Goal: Task Accomplishment & Management: Complete application form

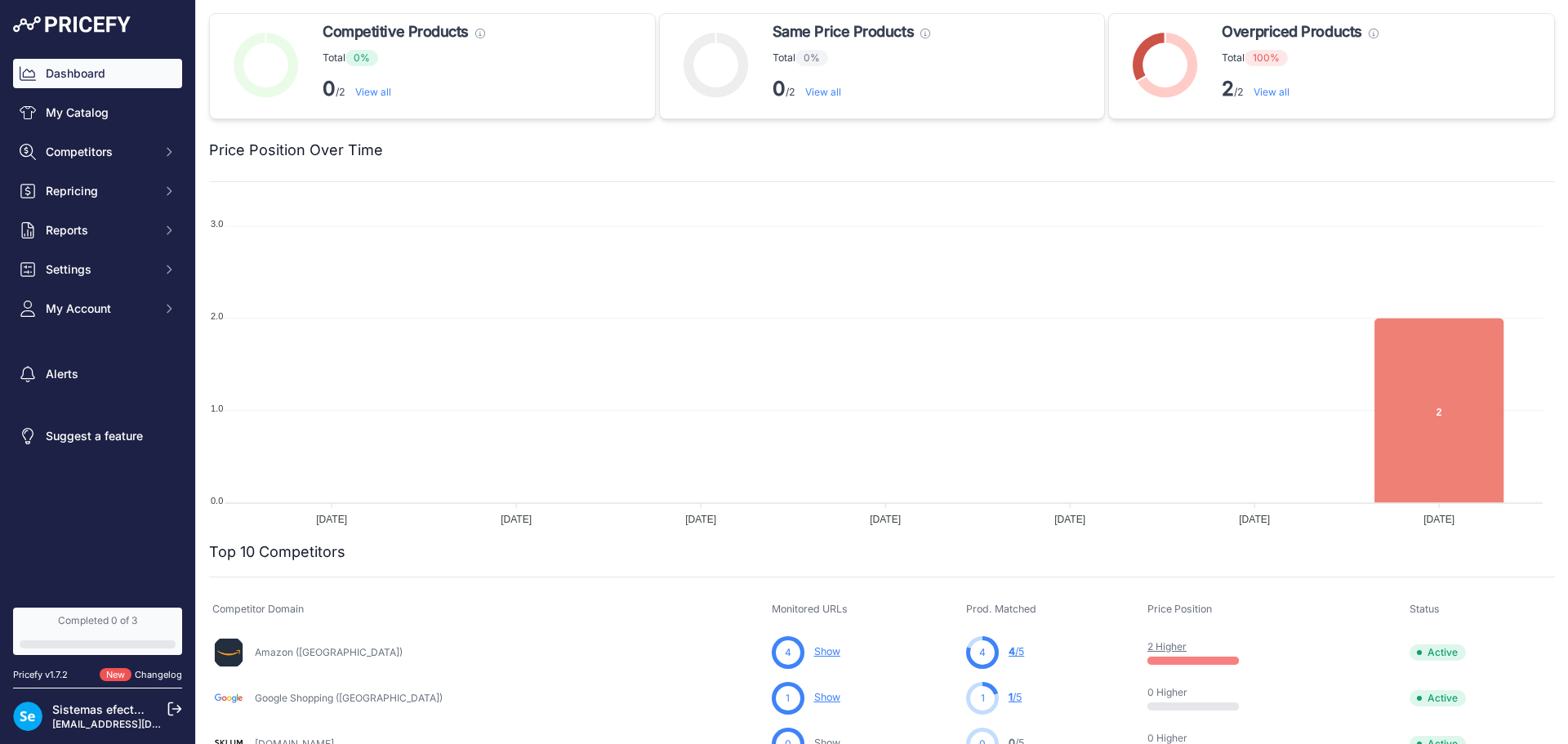
click at [69, 542] on nav "Dashboard My Catalog Competitors Competitors Monitored URLs MAP infringements R…" at bounding box center [98, 323] width 169 height 529
click at [140, 551] on nav "Dashboard My Catalog Competitors Competitors Monitored URLs MAP infringements R…" at bounding box center [98, 323] width 169 height 529
click at [128, 304] on span "My Account" at bounding box center [99, 309] width 107 height 17
click at [83, 363] on link "Users Management" at bounding box center [98, 370] width 169 height 28
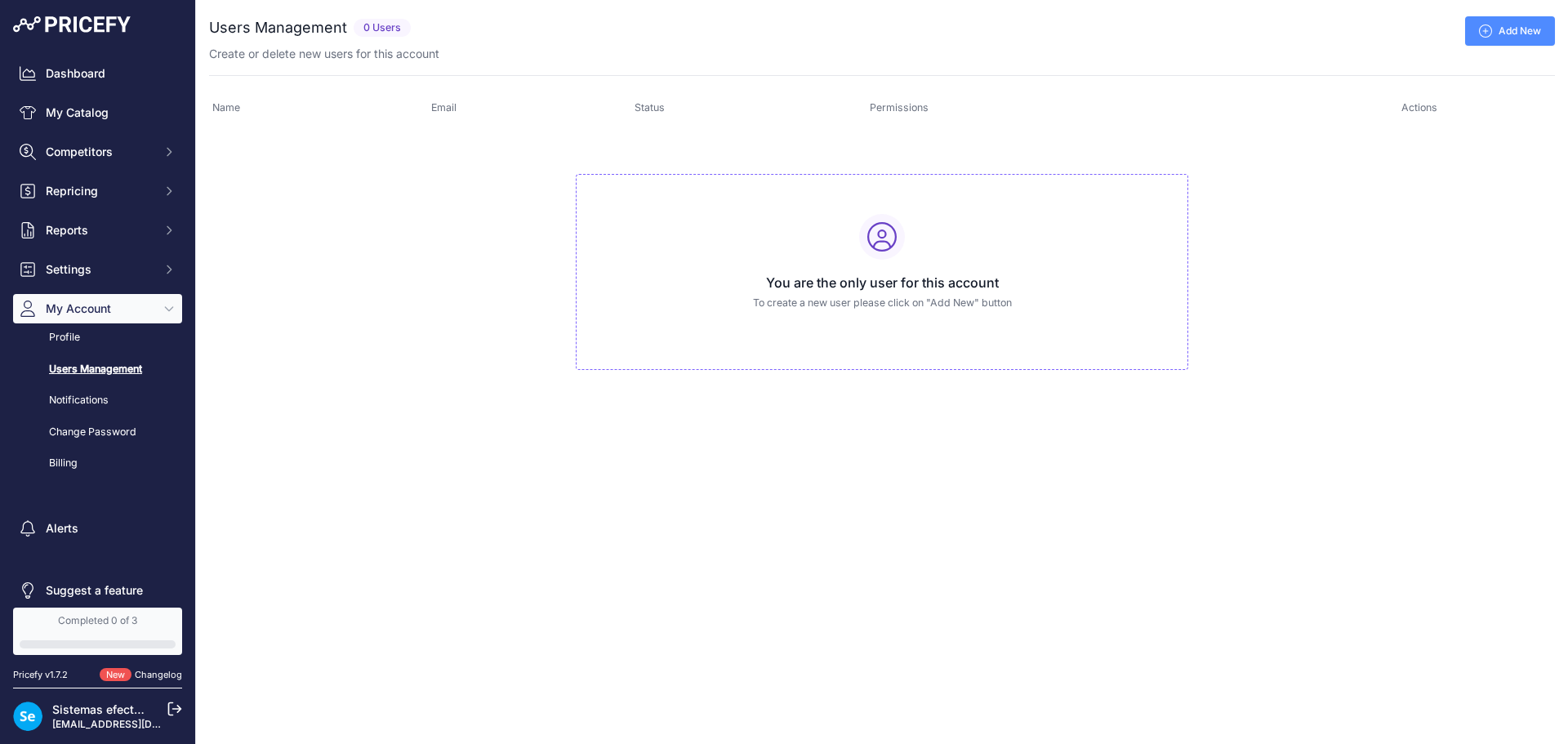
click at [1517, 31] on link "Add New" at bounding box center [1510, 31] width 90 height 29
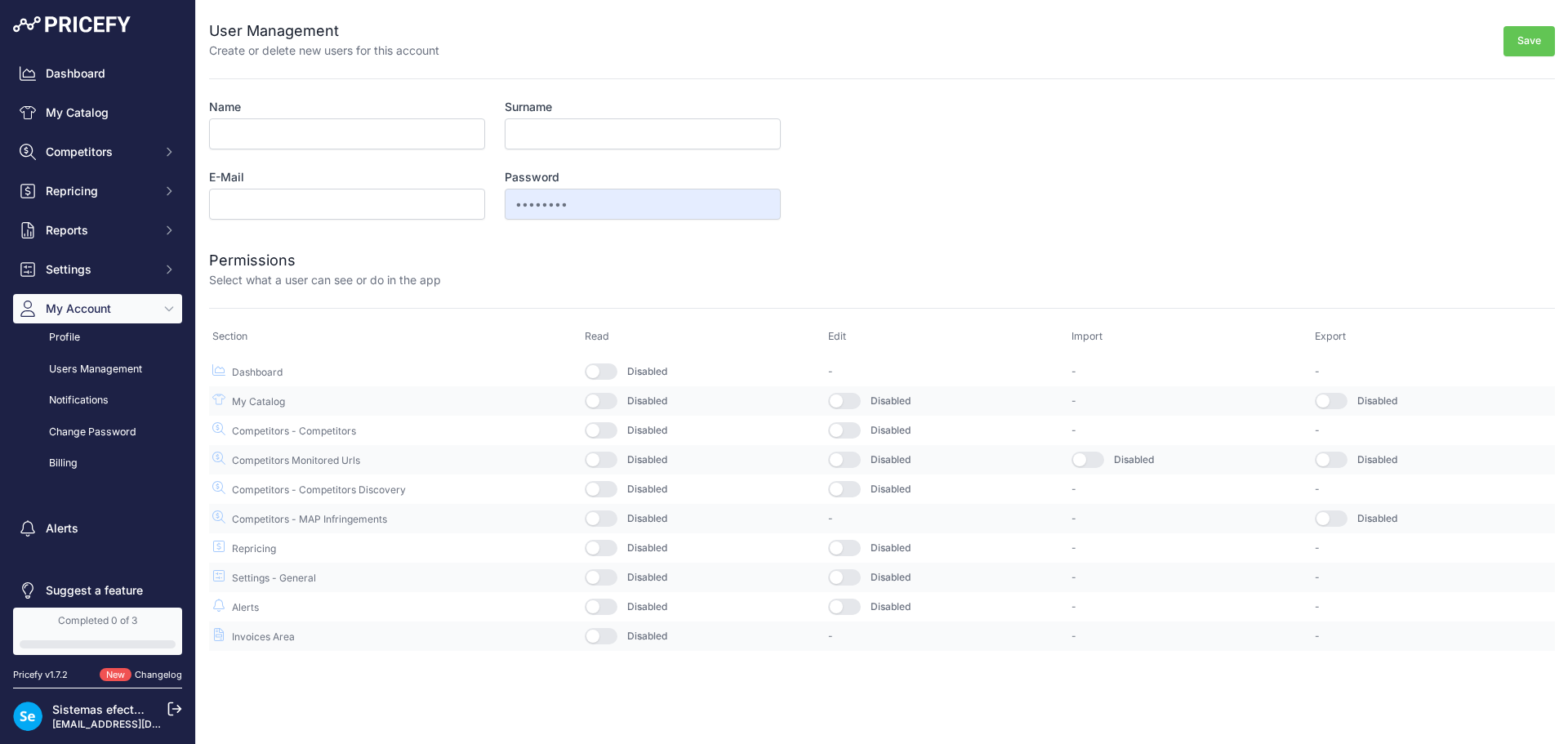
click at [371, 135] on input "Name" at bounding box center [346, 133] width 276 height 31
click at [277, 127] on input "Name" at bounding box center [346, 133] width 276 height 31
type input "Jordi"
drag, startPoint x: 569, startPoint y: 137, endPoint x: 581, endPoint y: 150, distance: 17.7
click at [569, 137] on input "Si" at bounding box center [642, 133] width 276 height 31
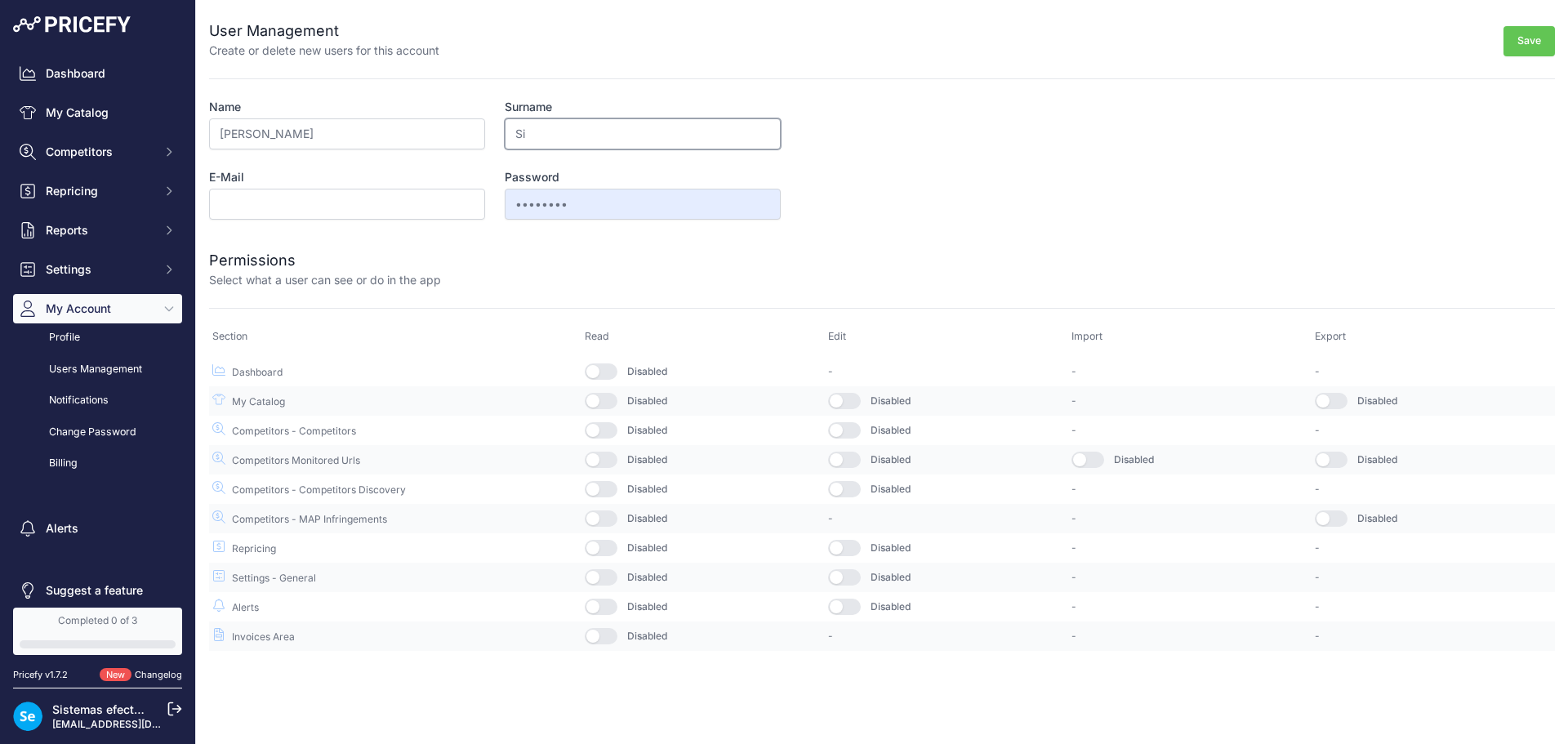
type input "Siscar"
click at [319, 205] on input "E-Mail" at bounding box center [346, 204] width 276 height 31
click at [263, 206] on input "jsiscarit@efectoled.com" at bounding box center [346, 204] width 276 height 31
type input "jsiscaruk@efectoled.com"
click at [601, 381] on td "Disabled" at bounding box center [704, 371] width 244 height 30
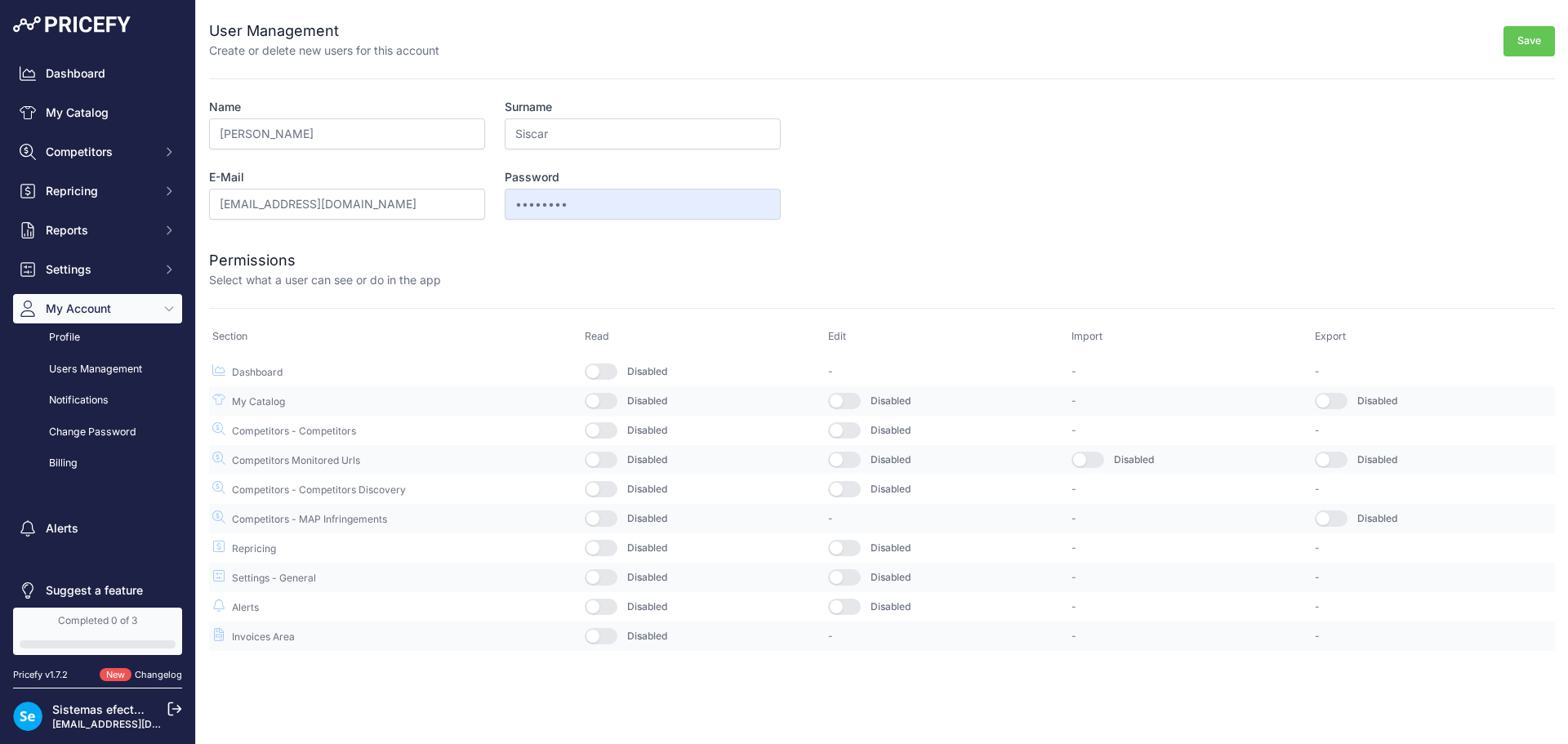
click at [610, 365] on button "button" at bounding box center [601, 372] width 32 height 17
drag, startPoint x: 610, startPoint y: 397, endPoint x: 612, endPoint y: 454, distance: 57.0
click at [611, 403] on button "button" at bounding box center [601, 401] width 32 height 17
drag, startPoint x: 610, startPoint y: 428, endPoint x: 606, endPoint y: 456, distance: 28.3
click at [609, 428] on button "button" at bounding box center [601, 431] width 32 height 17
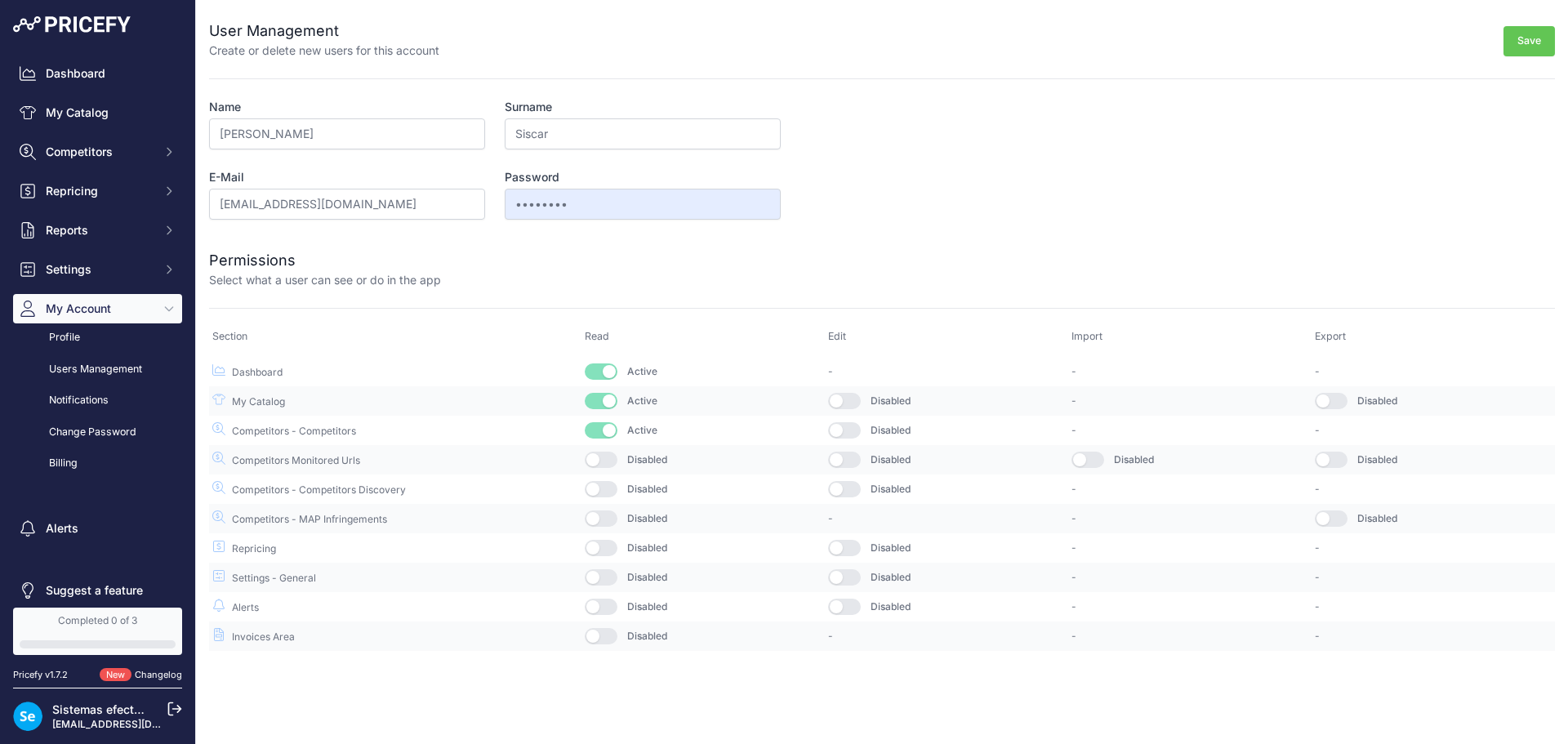
drag, startPoint x: 606, startPoint y: 456, endPoint x: 605, endPoint y: 495, distance: 39.0
click at [606, 460] on button "button" at bounding box center [601, 460] width 32 height 17
click at [605, 495] on button "button" at bounding box center [601, 490] width 32 height 17
click at [605, 516] on button "button" at bounding box center [601, 519] width 32 height 17
click at [609, 540] on button "button" at bounding box center [601, 548] width 32 height 17
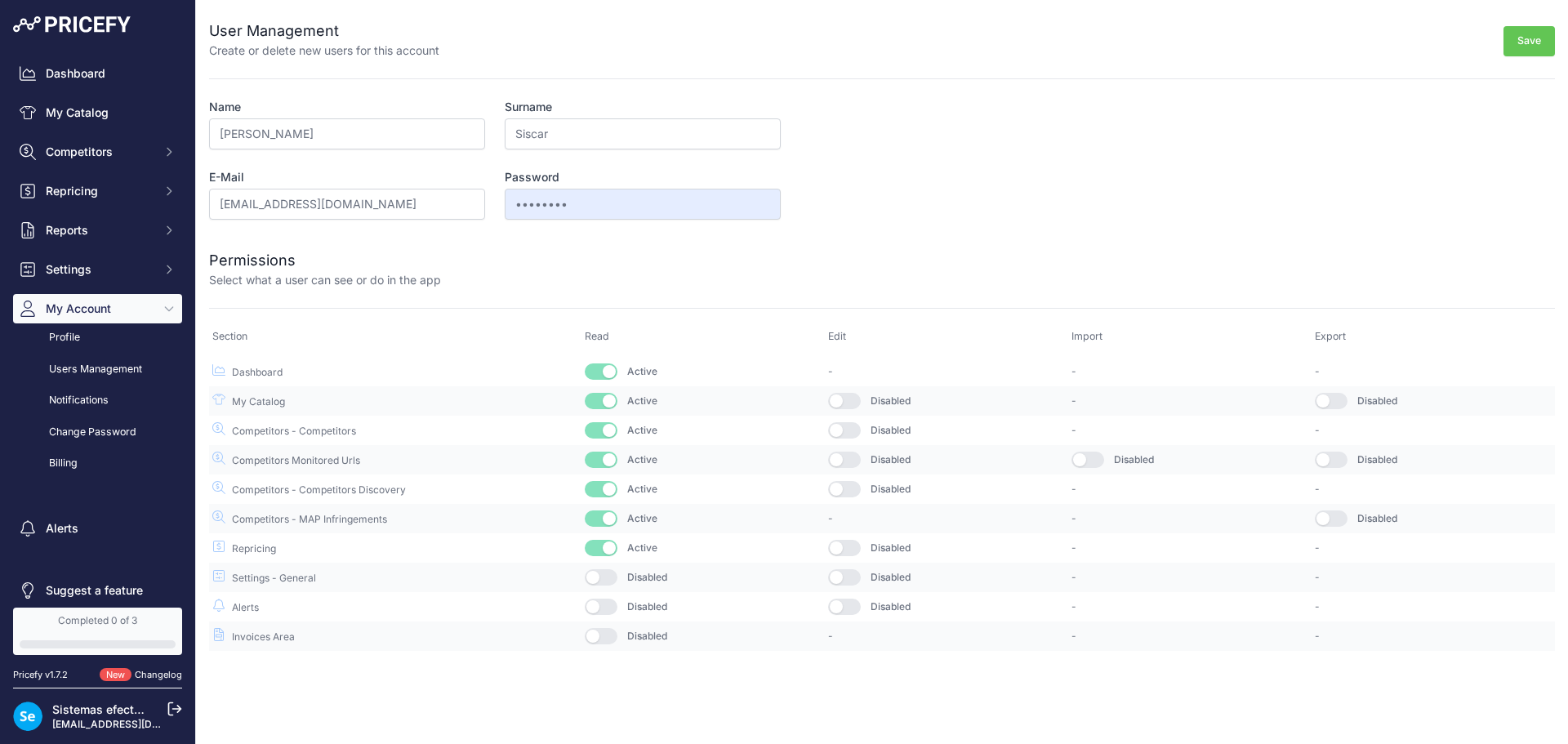
click at [612, 580] on button "button" at bounding box center [601, 577] width 32 height 17
click at [607, 606] on button "button" at bounding box center [601, 606] width 32 height 17
drag, startPoint x: 869, startPoint y: 608, endPoint x: 858, endPoint y: 602, distance: 12.5
click at [868, 608] on div "Disabled" at bounding box center [946, 606] width 237 height 17
drag, startPoint x: 858, startPoint y: 602, endPoint x: 857, endPoint y: 578, distance: 24.0
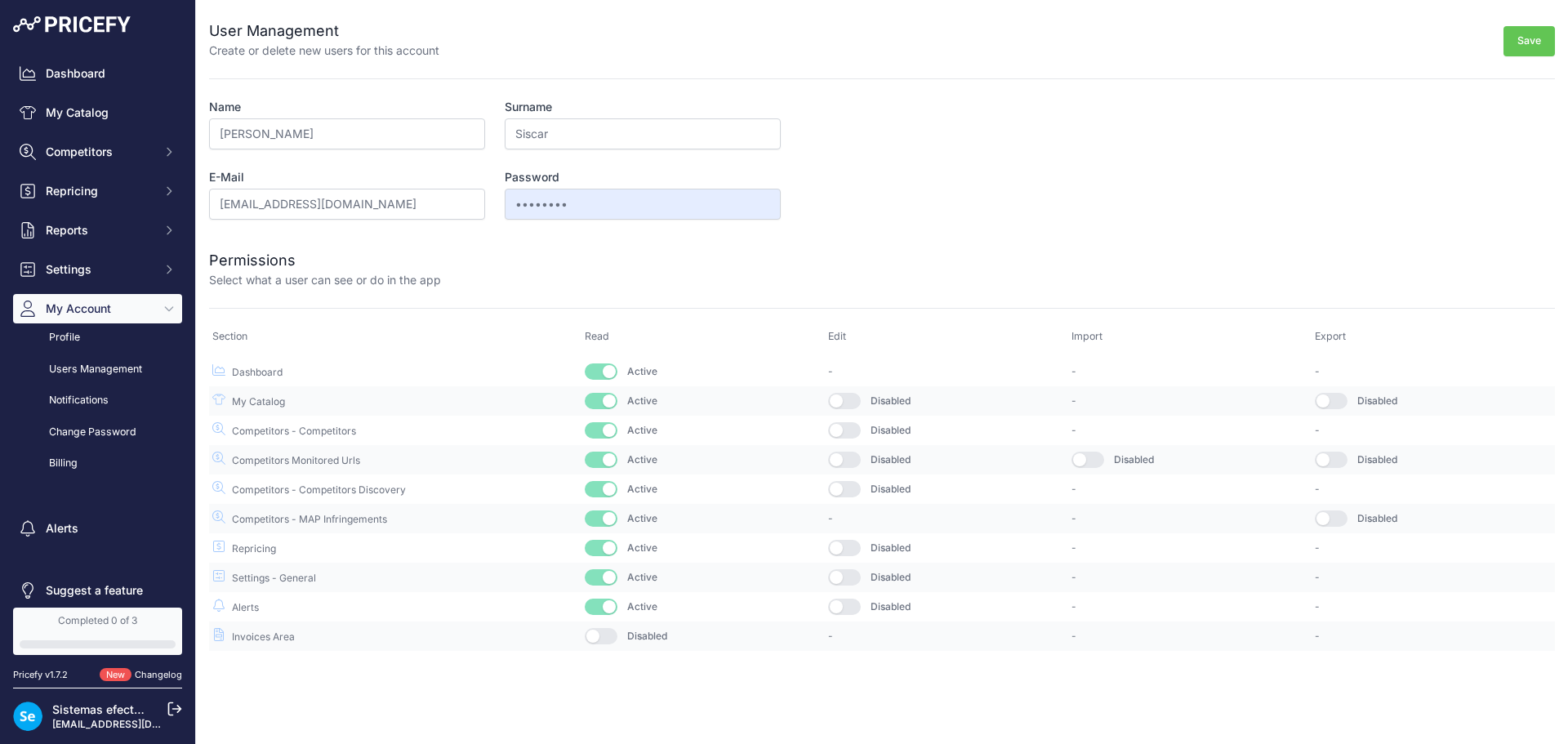
click at [857, 599] on button "button" at bounding box center [844, 606] width 32 height 17
drag, startPoint x: 855, startPoint y: 572, endPoint x: 852, endPoint y: 550, distance: 22.2
click at [855, 572] on button "button" at bounding box center [844, 577] width 32 height 17
drag, startPoint x: 852, startPoint y: 550, endPoint x: 846, endPoint y: 502, distance: 48.4
click at [851, 548] on button "button" at bounding box center [844, 548] width 32 height 17
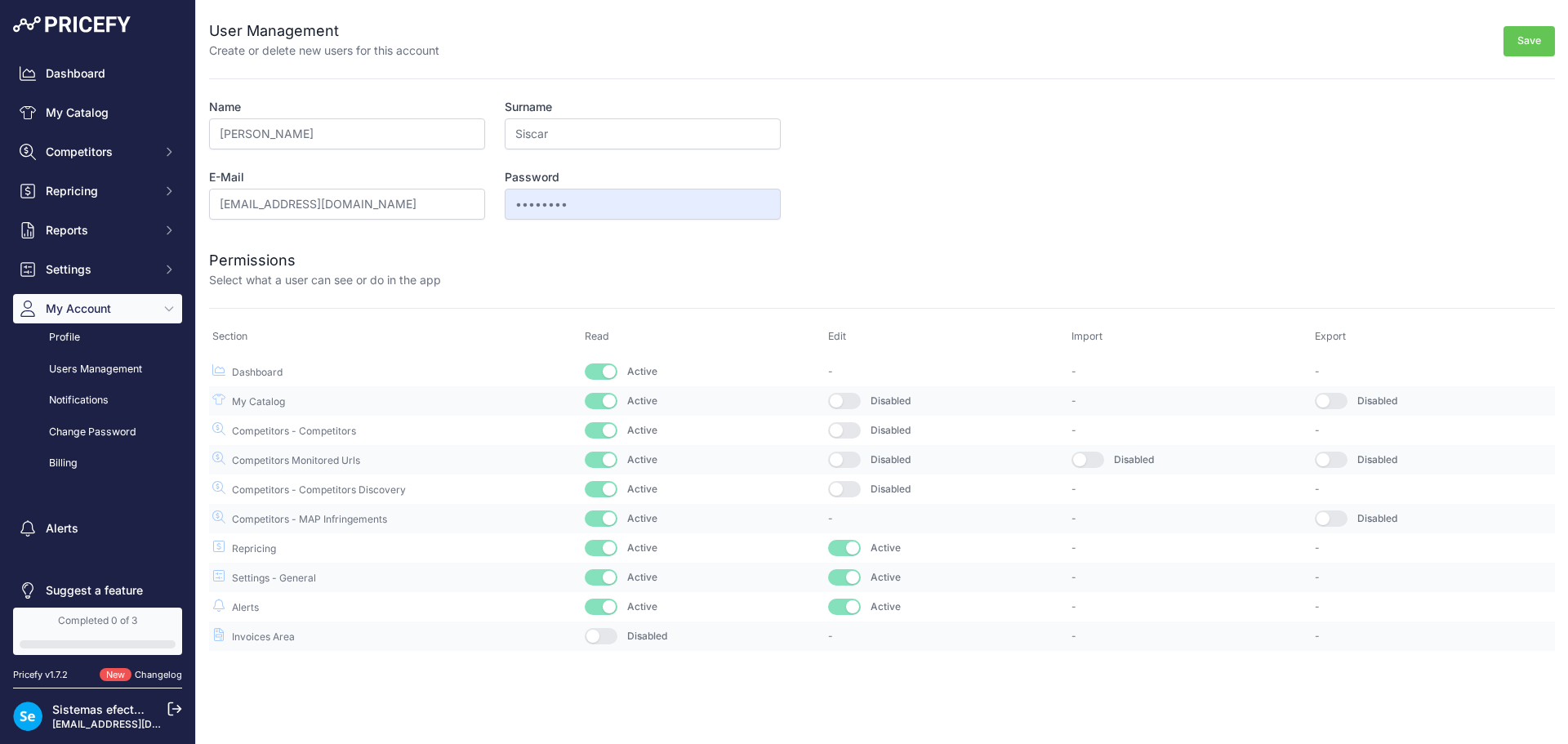
drag, startPoint x: 837, startPoint y: 471, endPoint x: 843, endPoint y: 480, distance: 10.8
click at [837, 472] on td "Disabled" at bounding box center [946, 459] width 244 height 29
drag, startPoint x: 847, startPoint y: 489, endPoint x: 849, endPoint y: 459, distance: 30.1
click at [847, 487] on button "button" at bounding box center [844, 490] width 32 height 17
click at [849, 457] on button "button" at bounding box center [844, 460] width 32 height 17
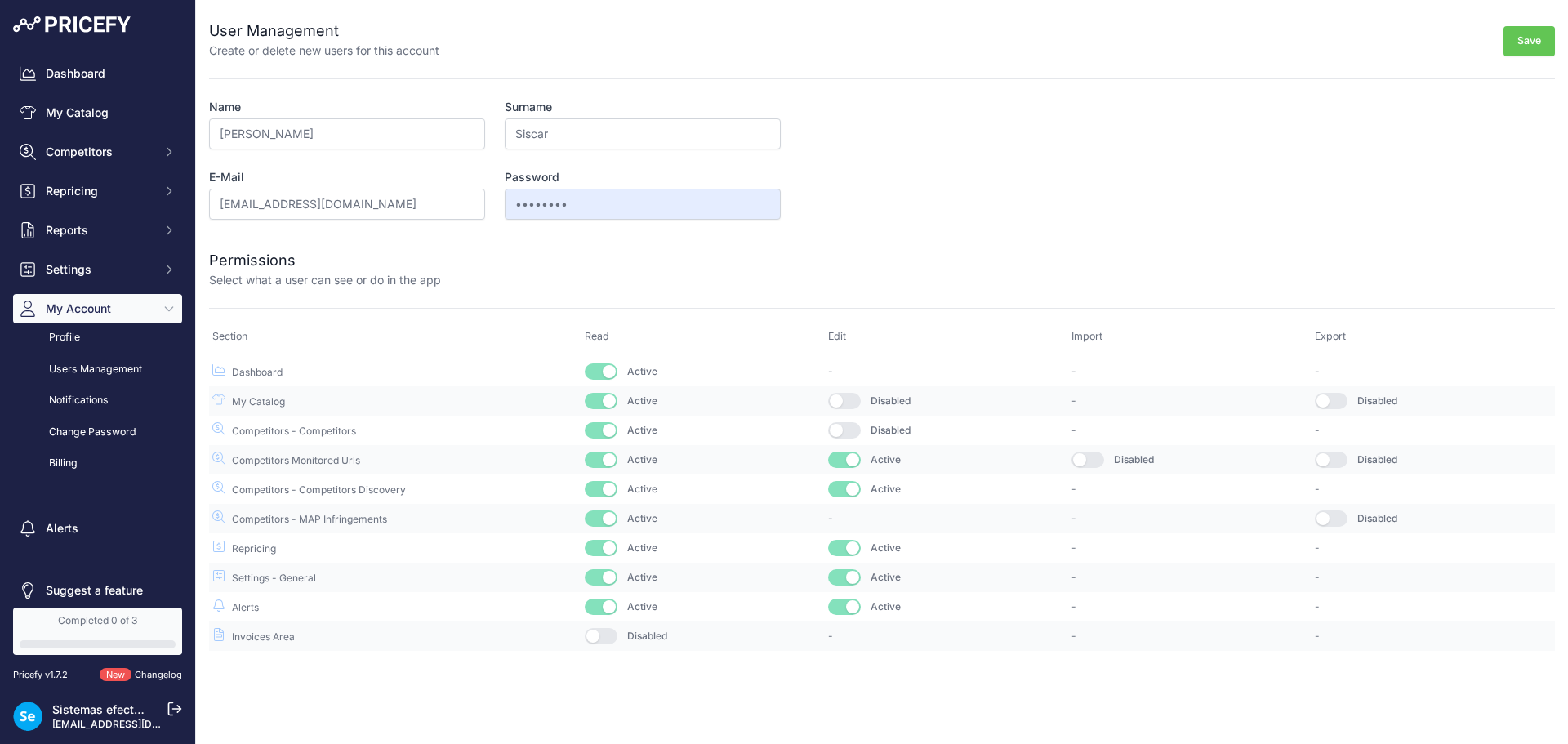
click at [849, 433] on button "button" at bounding box center [844, 431] width 32 height 17
click at [849, 401] on button "button" at bounding box center [844, 401] width 32 height 17
click at [1103, 454] on button "button" at bounding box center [1087, 460] width 32 height 17
click at [1344, 457] on button "button" at bounding box center [1331, 460] width 32 height 17
click at [1338, 403] on button "button" at bounding box center [1331, 401] width 32 height 17
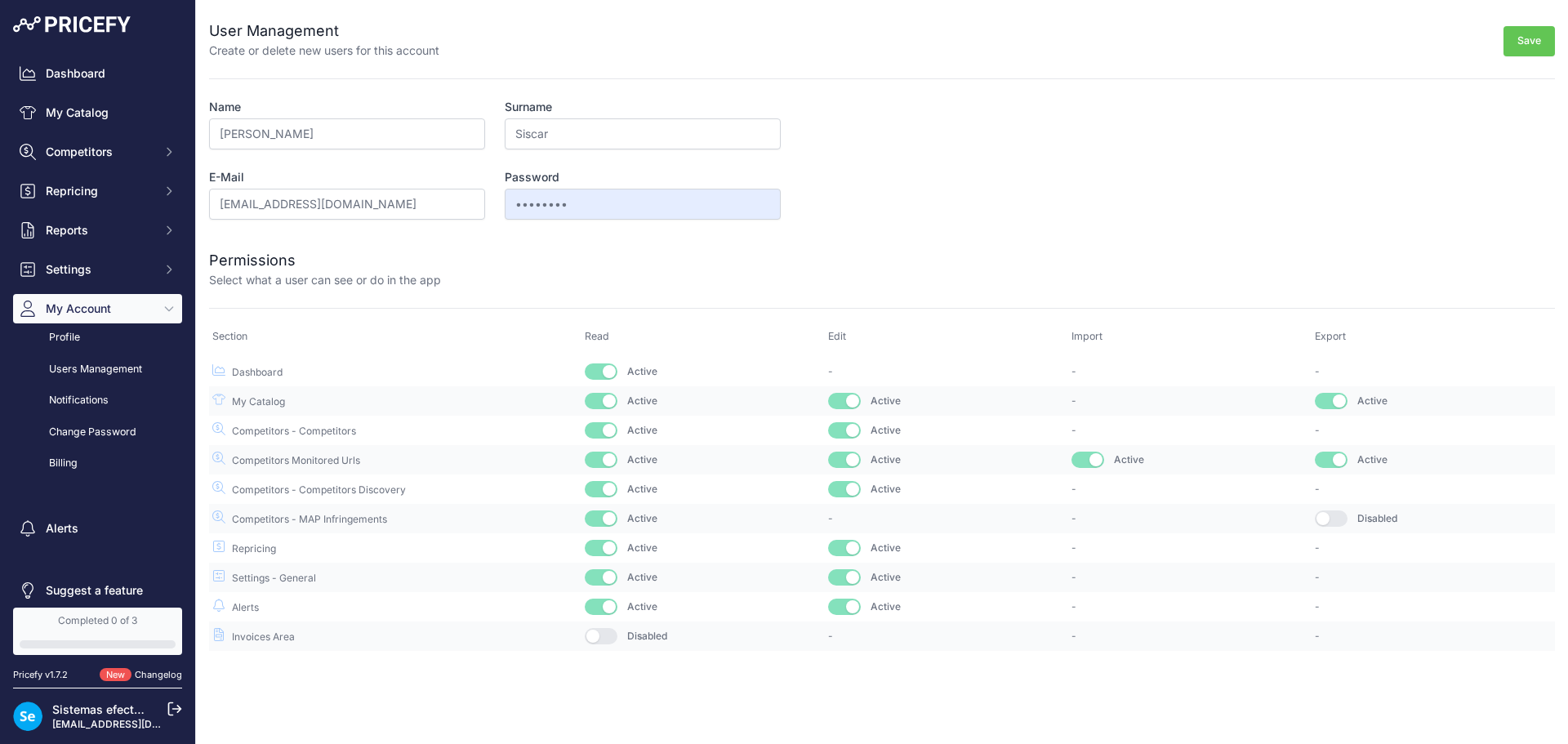
click at [1343, 514] on button "button" at bounding box center [1331, 519] width 32 height 17
click at [1537, 44] on button "Save" at bounding box center [1530, 41] width 51 height 30
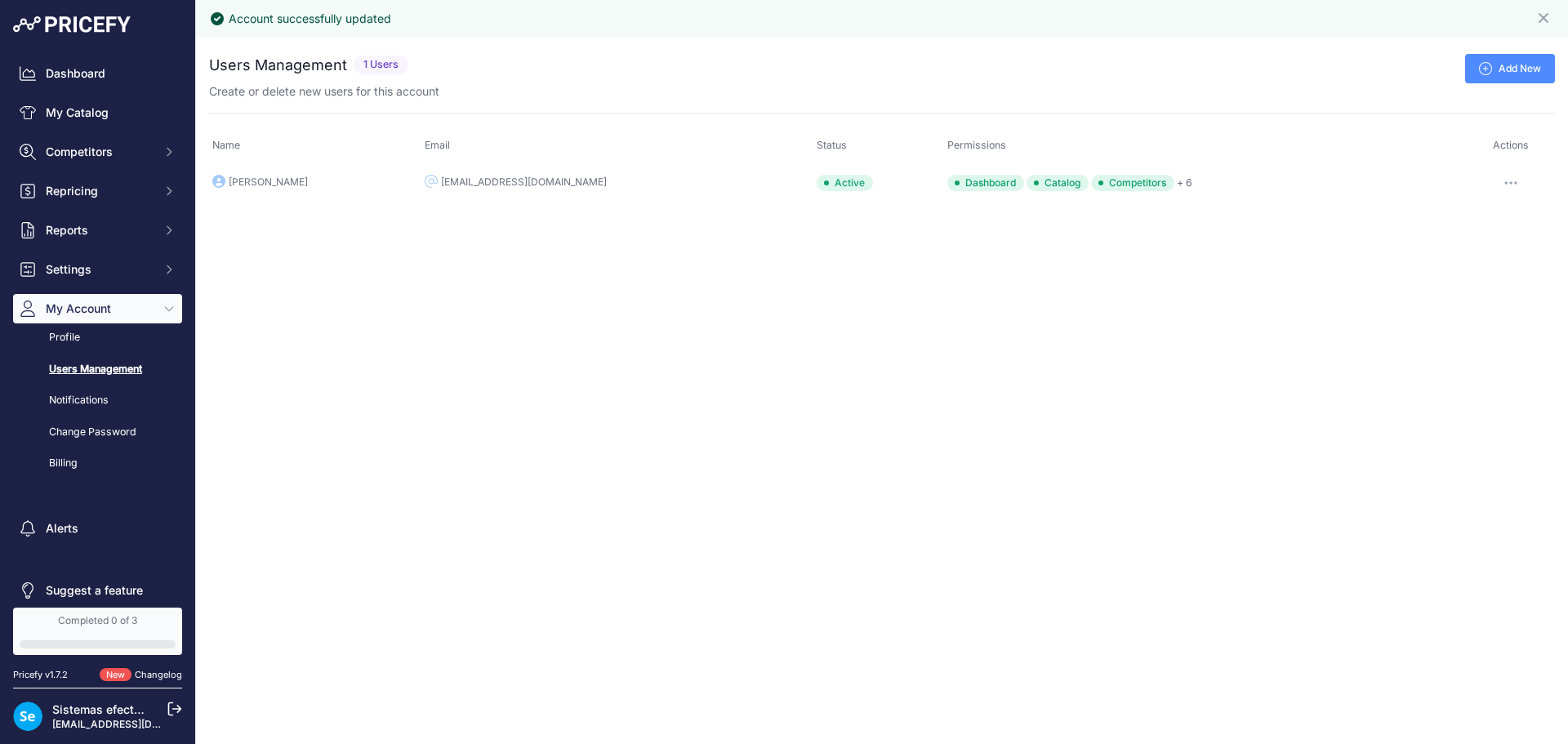
click at [1517, 75] on link "Add New" at bounding box center [1510, 68] width 90 height 29
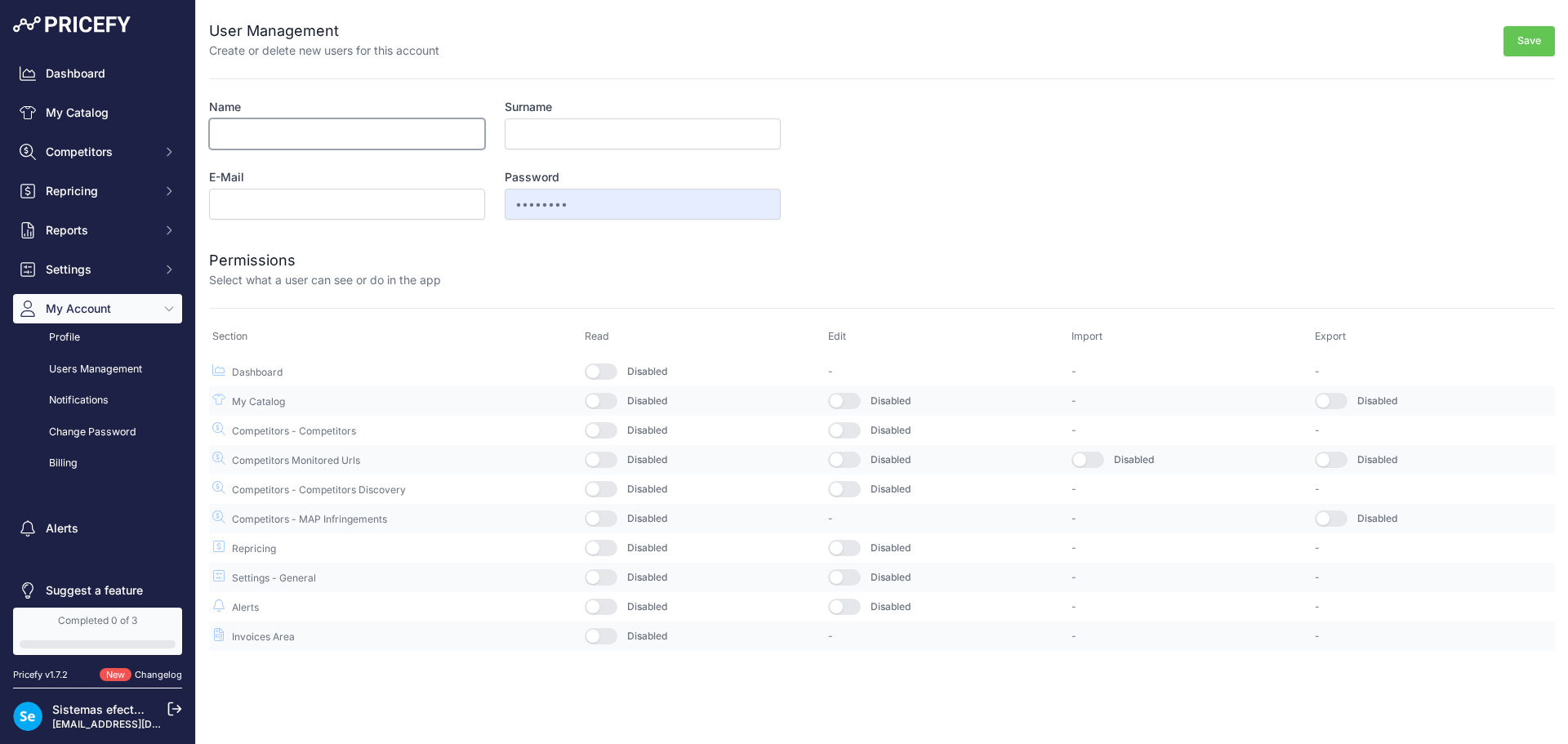
click at [252, 134] on input "Name" at bounding box center [346, 133] width 276 height 31
type input "[PERSON_NAME]"
click at [285, 205] on input "pf" at bounding box center [346, 204] width 276 height 31
click at [308, 205] on input "pf" at bounding box center [346, 204] width 276 height 31
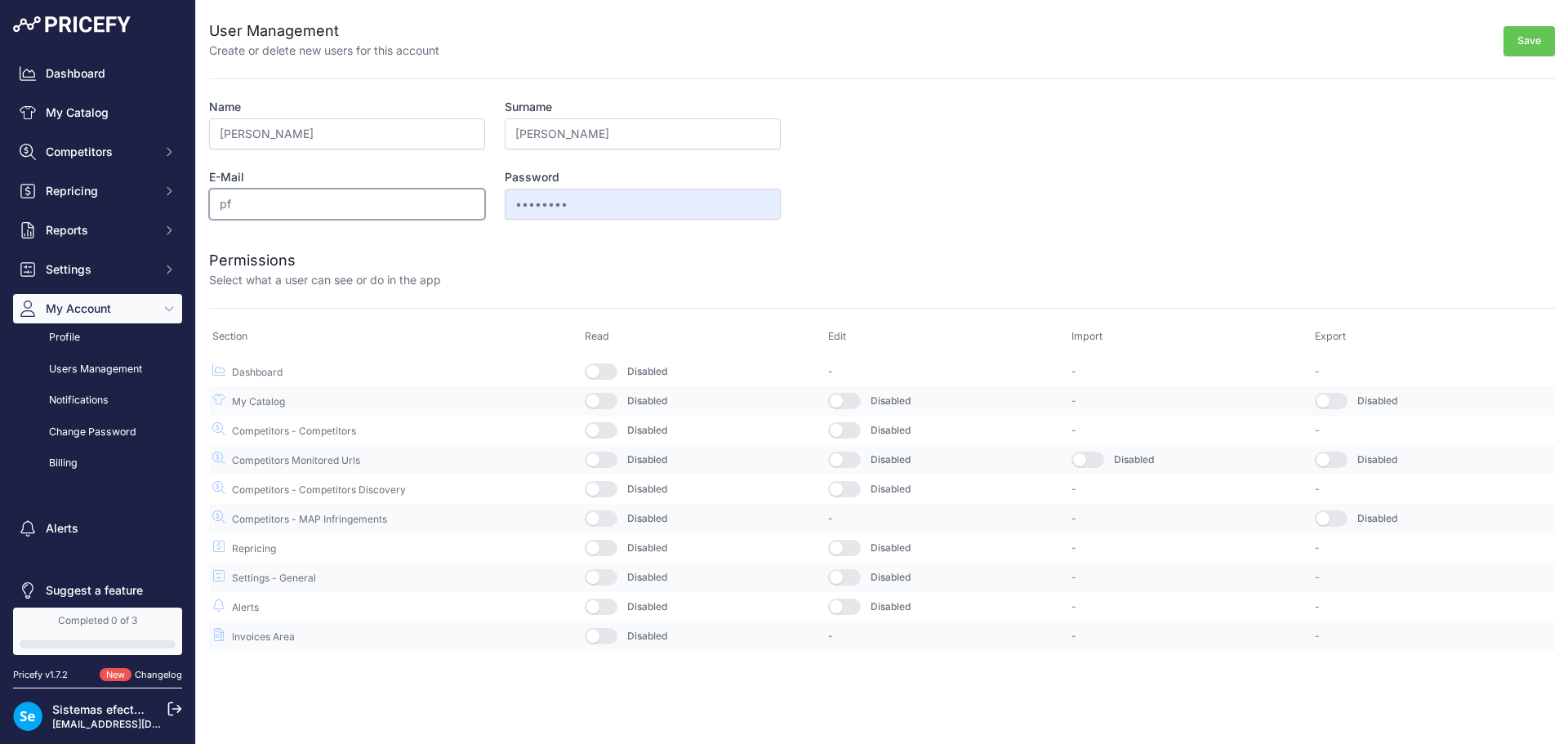
click at [300, 202] on input "pf" at bounding box center [346, 204] width 276 height 31
click at [288, 207] on input "pfernandezit@efectoled.com" at bounding box center [346, 204] width 276 height 31
type input "pfernandezuk@efectoled.com"
click at [605, 368] on button "button" at bounding box center [601, 372] width 32 height 17
click at [620, 410] on td "Disabled" at bounding box center [704, 400] width 244 height 29
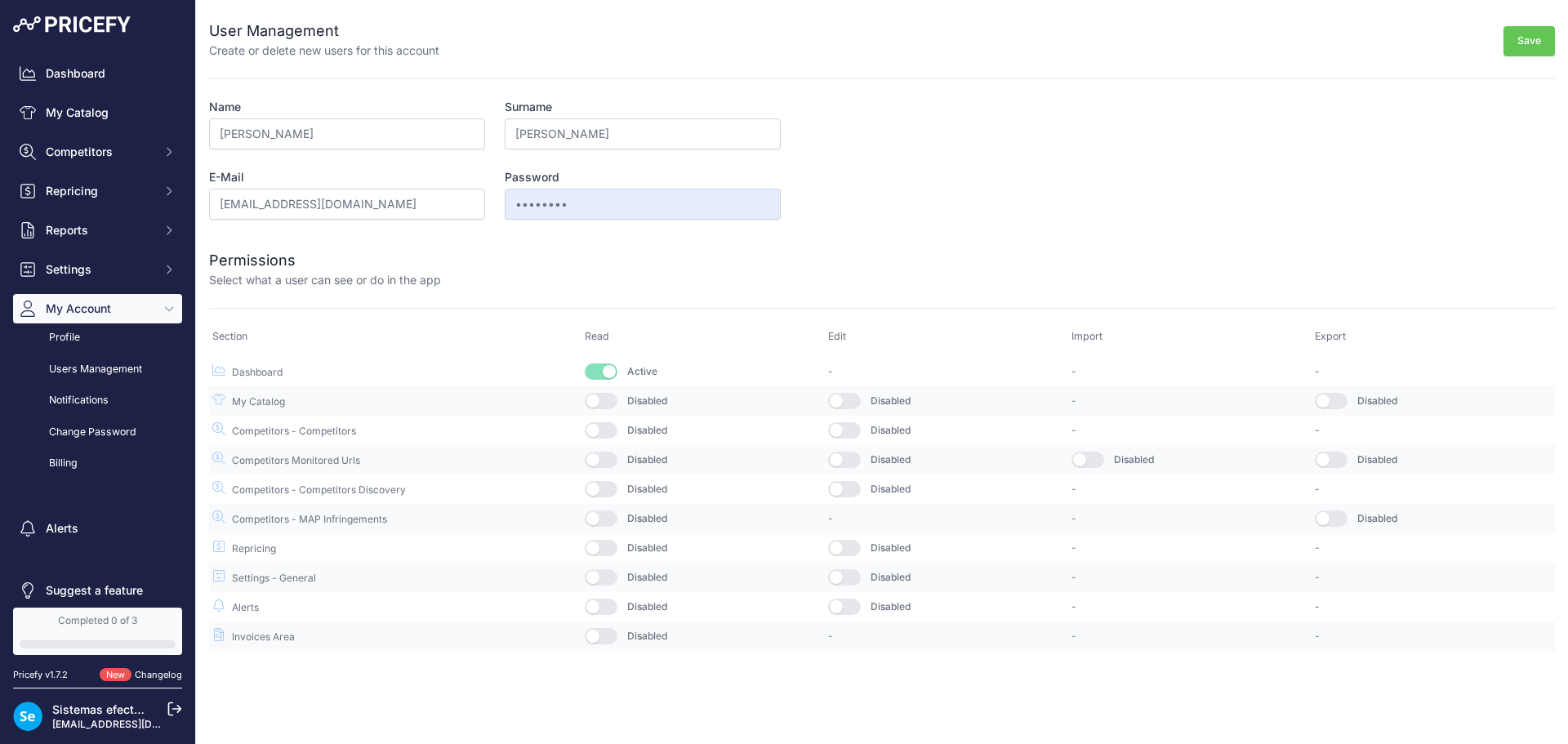
click at [617, 403] on button "button" at bounding box center [601, 401] width 32 height 17
click at [609, 423] on button "button" at bounding box center [601, 431] width 32 height 17
click at [605, 471] on td "Disabled" at bounding box center [704, 459] width 244 height 29
click at [610, 471] on td "Disabled" at bounding box center [704, 459] width 244 height 29
click at [610, 459] on button "button" at bounding box center [601, 460] width 32 height 17
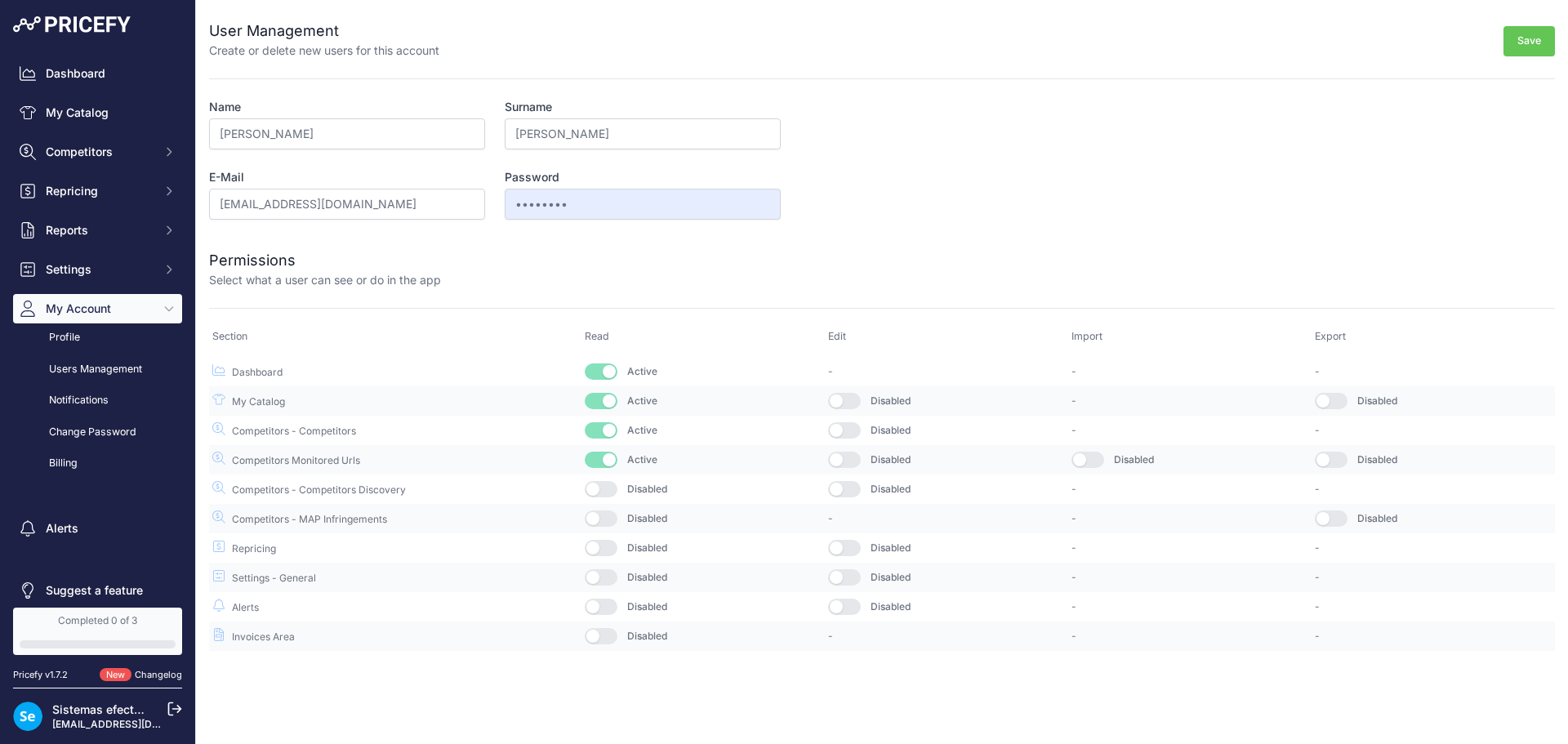
drag, startPoint x: 610, startPoint y: 486, endPoint x: 610, endPoint y: 511, distance: 25.0
click at [610, 494] on button "button" at bounding box center [601, 490] width 32 height 17
click at [610, 511] on button "button" at bounding box center [601, 519] width 32 height 17
click at [608, 545] on button "button" at bounding box center [601, 548] width 32 height 17
click at [609, 580] on button "button" at bounding box center [601, 577] width 32 height 17
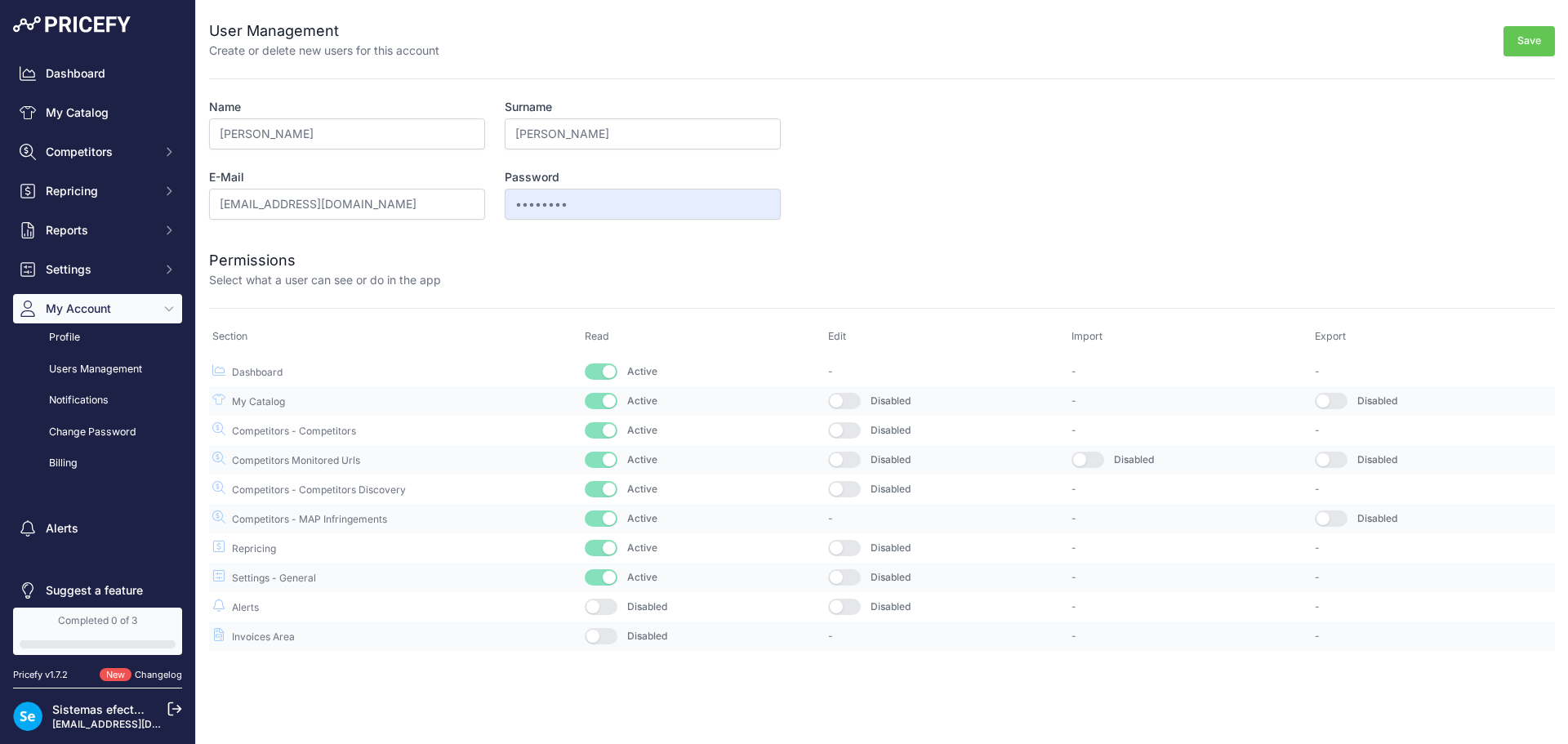
drag, startPoint x: 611, startPoint y: 618, endPoint x: 608, endPoint y: 606, distance: 12.4
click at [609, 610] on td "Disabled" at bounding box center [704, 606] width 244 height 29
click at [608, 606] on button "button" at bounding box center [601, 606] width 32 height 17
drag, startPoint x: 851, startPoint y: 606, endPoint x: 849, endPoint y: 587, distance: 19.1
click at [852, 605] on button "button" at bounding box center [844, 606] width 32 height 17
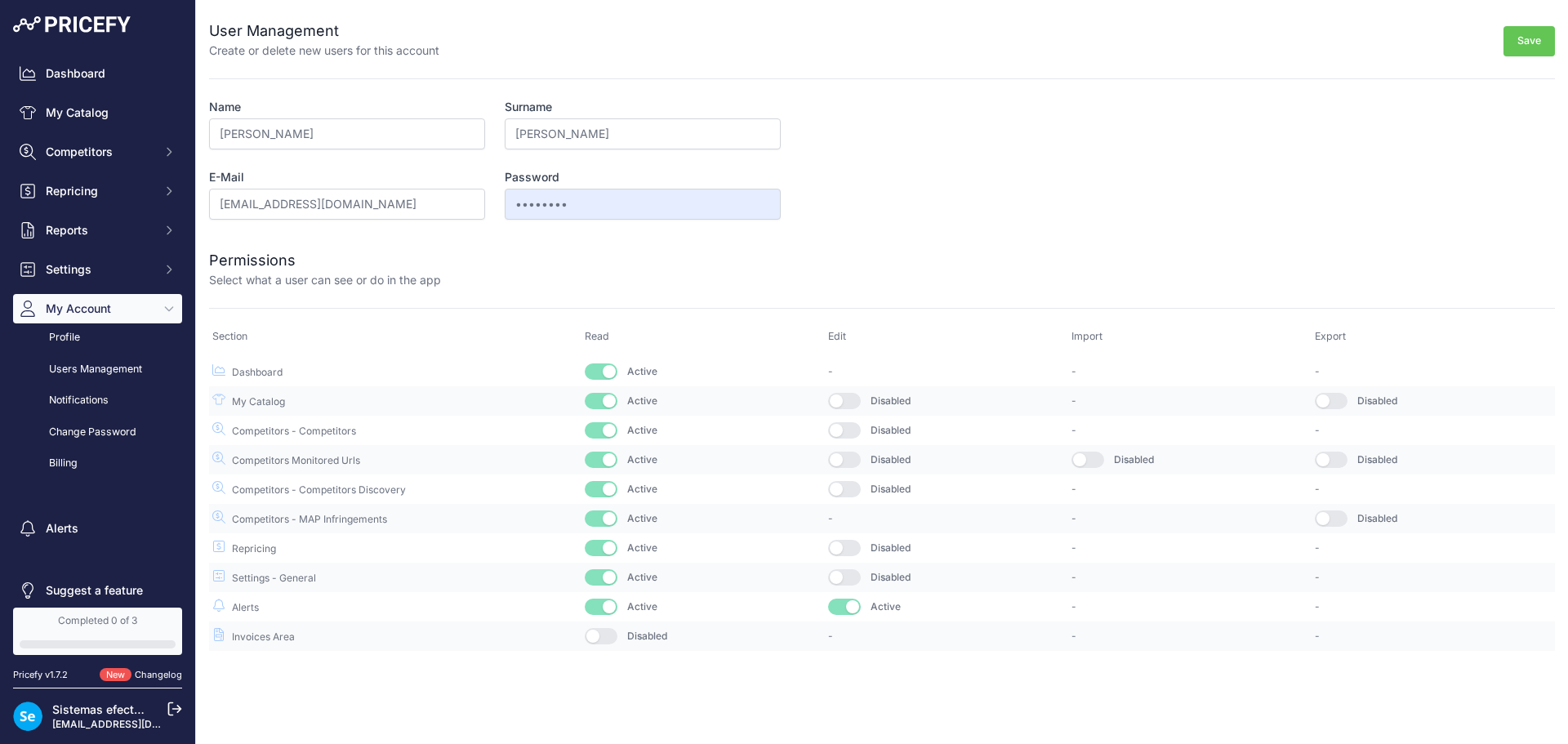
drag, startPoint x: 849, startPoint y: 582, endPoint x: 848, endPoint y: 553, distance: 29.0
click at [849, 576] on button "button" at bounding box center [844, 577] width 32 height 17
click at [847, 540] on button "button" at bounding box center [844, 548] width 32 height 17
drag, startPoint x: 851, startPoint y: 482, endPoint x: 851, endPoint y: 449, distance: 33.0
click at [851, 482] on button "button" at bounding box center [844, 490] width 32 height 17
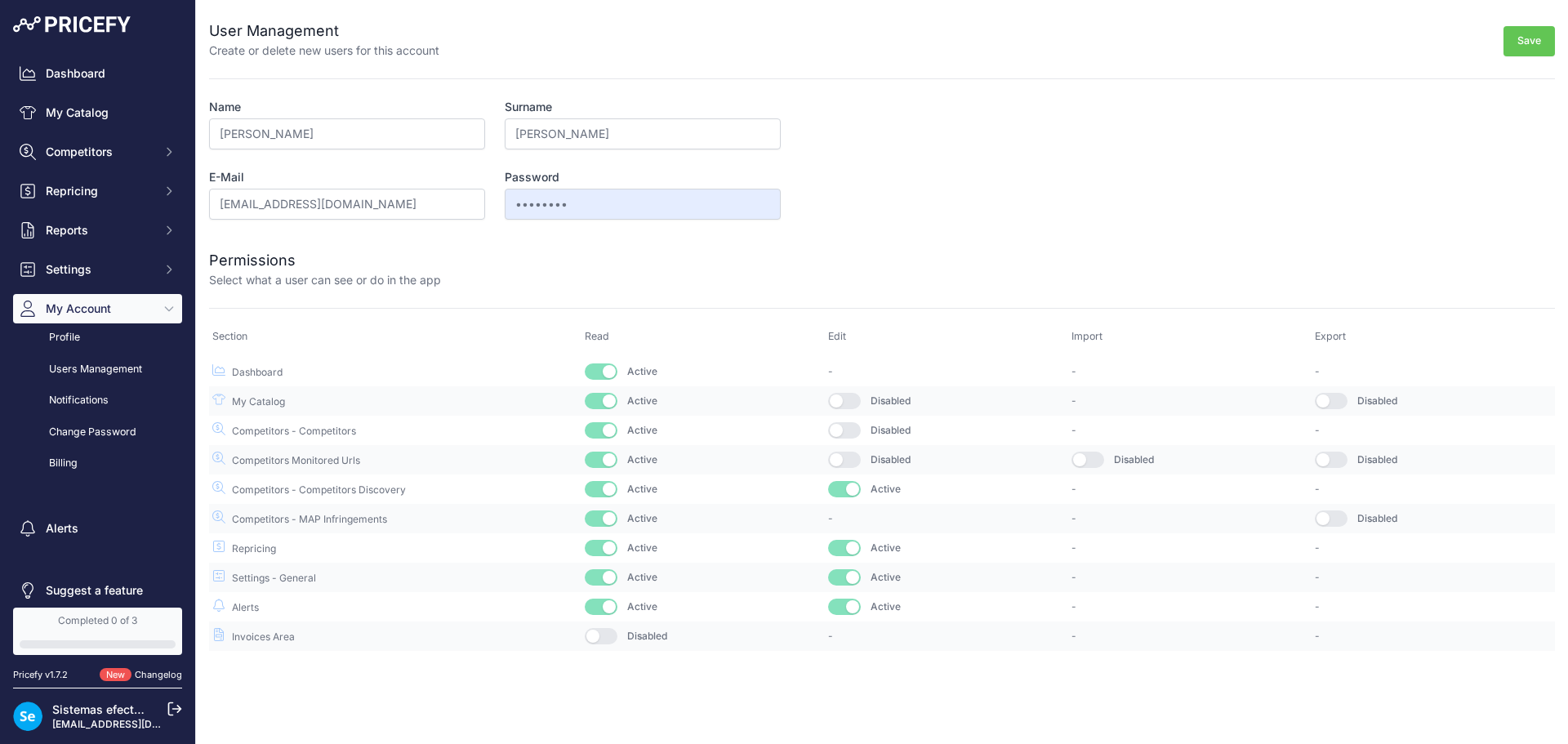
click at [851, 439] on td "Disabled" at bounding box center [946, 430] width 244 height 29
click at [851, 416] on td "Disabled" at bounding box center [946, 430] width 244 height 29
click at [851, 399] on button "button" at bounding box center [844, 401] width 32 height 17
drag, startPoint x: 851, startPoint y: 420, endPoint x: 851, endPoint y: 439, distance: 19.0
click at [851, 424] on td "Disabled" at bounding box center [946, 430] width 244 height 29
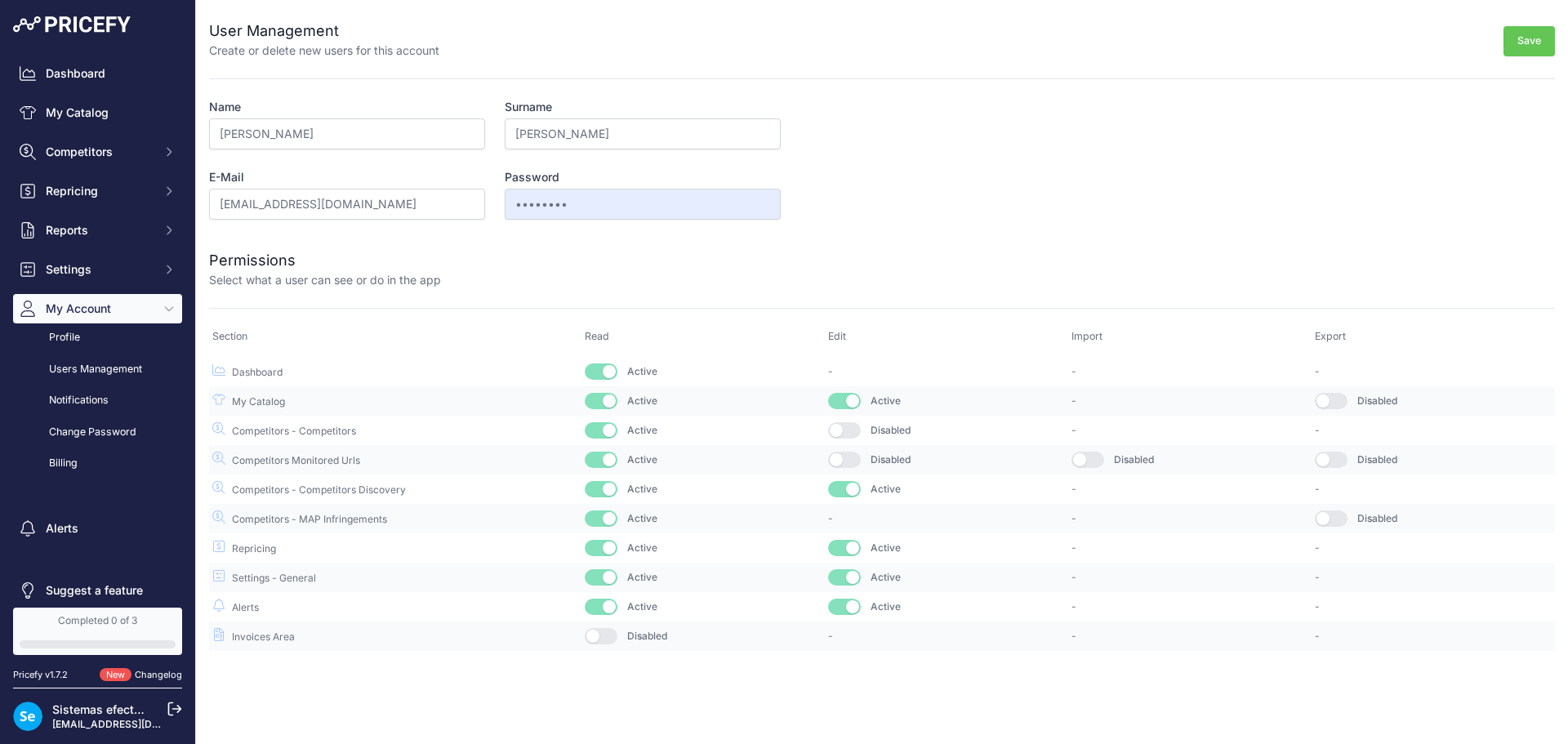
click at [852, 430] on button "button" at bounding box center [844, 431] width 32 height 17
click at [852, 460] on button "button" at bounding box center [844, 460] width 32 height 17
drag, startPoint x: 1082, startPoint y: 464, endPoint x: 1160, endPoint y: 464, distance: 78.0
click at [1087, 464] on button "button" at bounding box center [1087, 460] width 32 height 17
click at [1324, 458] on button "button" at bounding box center [1331, 460] width 32 height 17
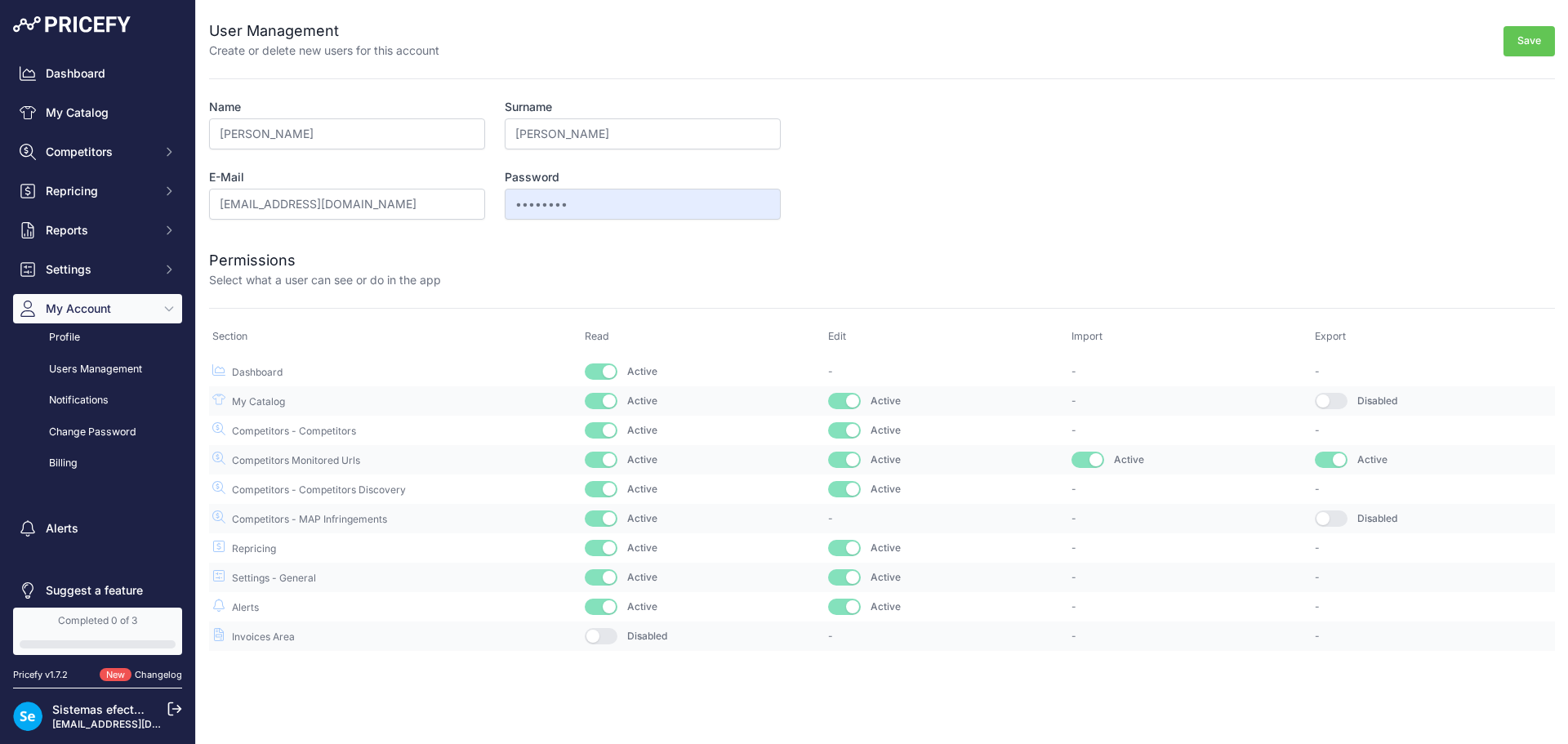
click at [1324, 408] on button "button" at bounding box center [1331, 401] width 32 height 17
click at [1326, 519] on button "button" at bounding box center [1331, 519] width 32 height 17
click at [1527, 37] on button "Save" at bounding box center [1530, 41] width 51 height 30
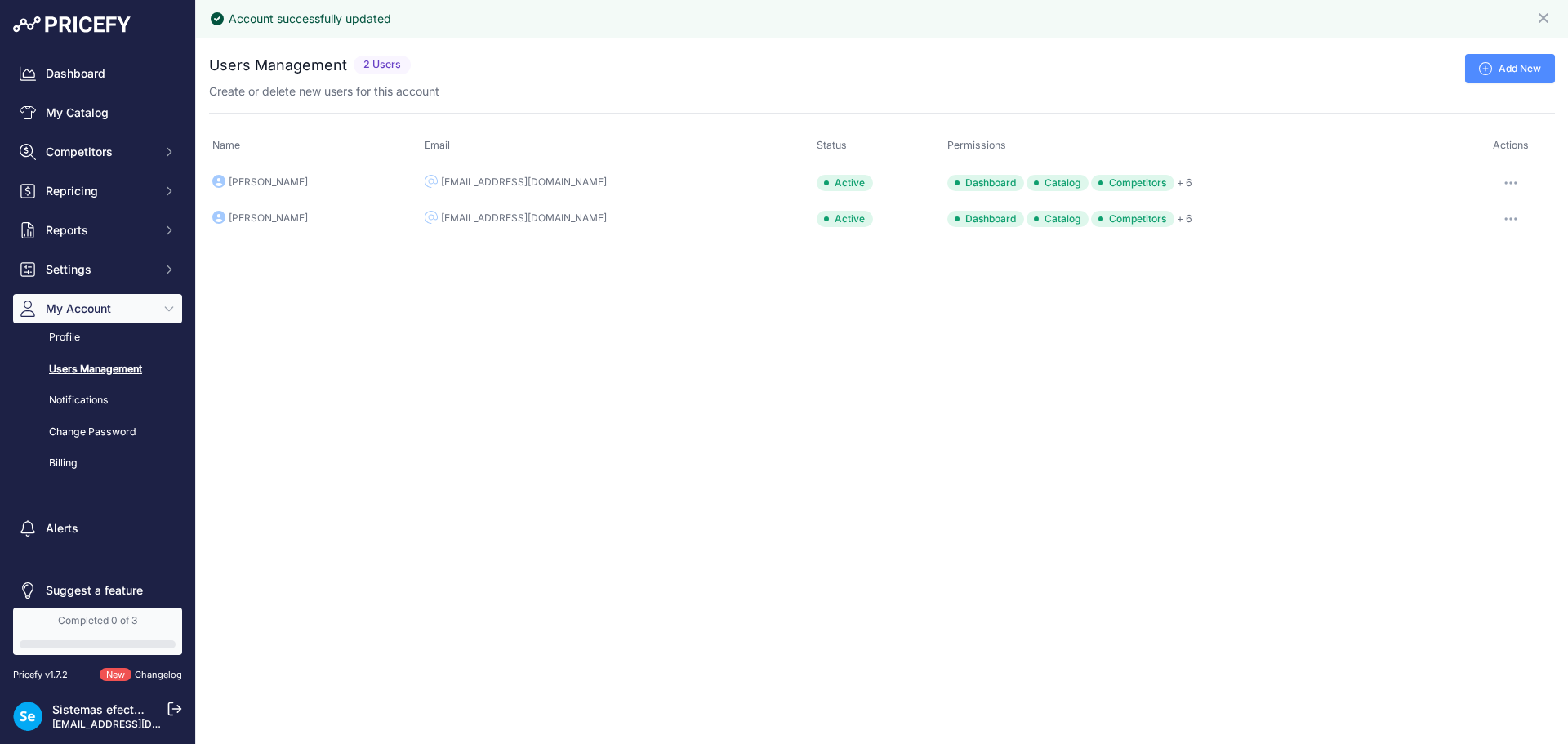
click at [1520, 69] on link "Add New" at bounding box center [1510, 68] width 90 height 29
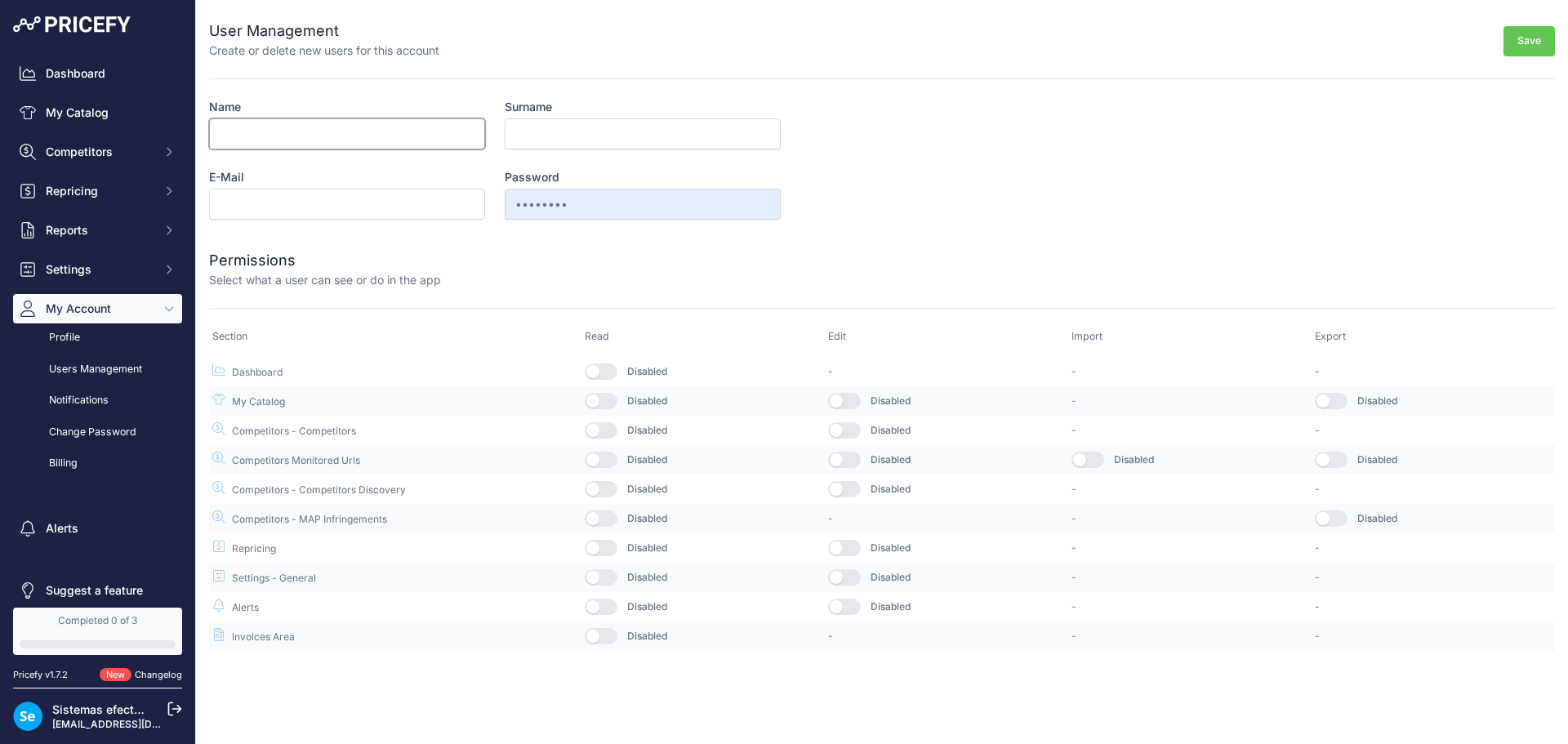
click at [286, 136] on input "Name" at bounding box center [346, 133] width 276 height 31
type input "Salva"
type input "[PERSON_NAME]"
click at [268, 204] on input "[EMAIL_ADDRESS][DOMAIN_NAME]" at bounding box center [346, 204] width 276 height 31
type input "[EMAIL_ADDRESS][DOMAIN_NAME]"
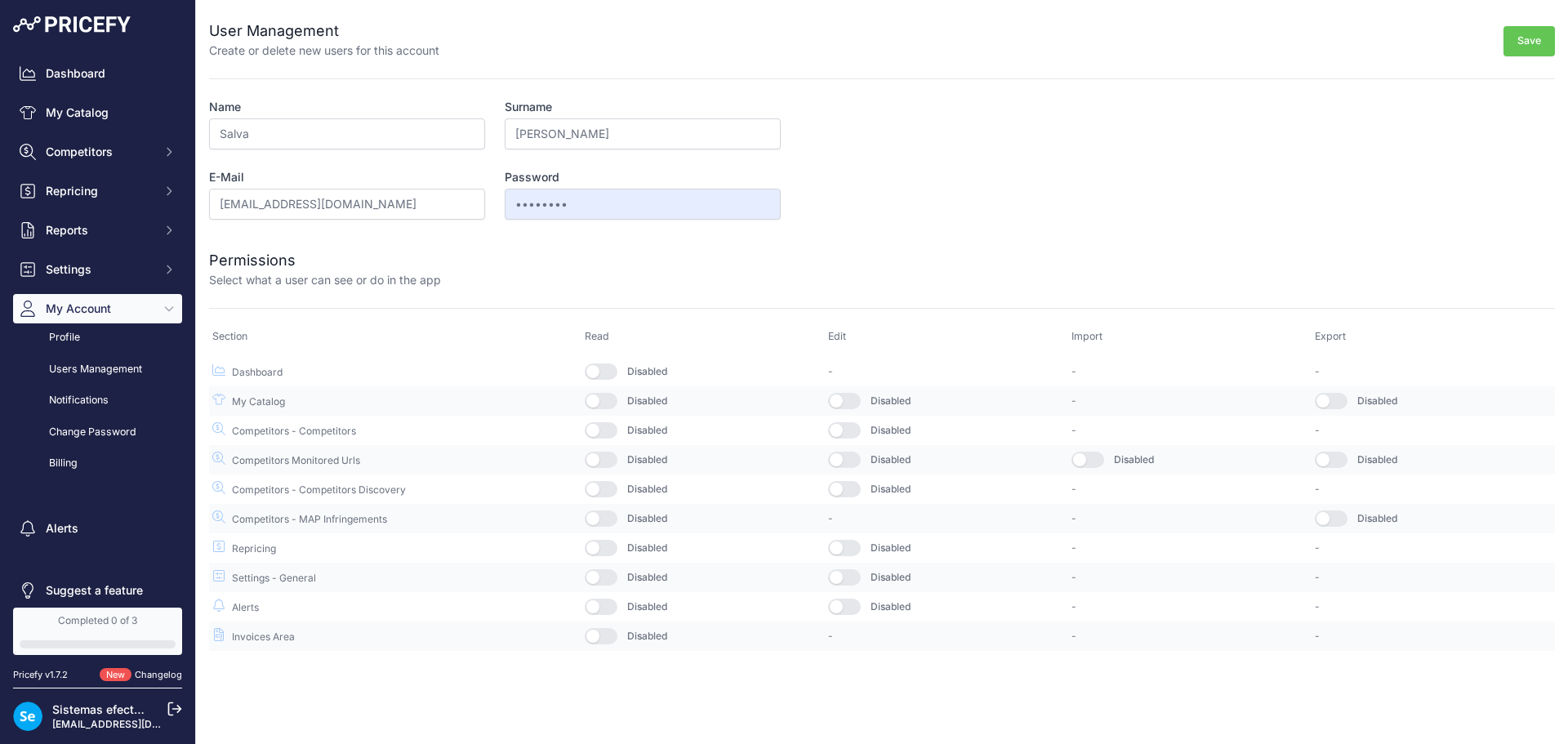
click at [608, 375] on button "button" at bounding box center [601, 372] width 32 height 17
drag, startPoint x: 617, startPoint y: 402, endPoint x: 617, endPoint y: 428, distance: 26.0
click at [617, 403] on button "button" at bounding box center [601, 401] width 32 height 17
drag, startPoint x: 617, startPoint y: 428, endPoint x: 614, endPoint y: 457, distance: 29.2
click at [617, 431] on button "button" at bounding box center [601, 431] width 32 height 17
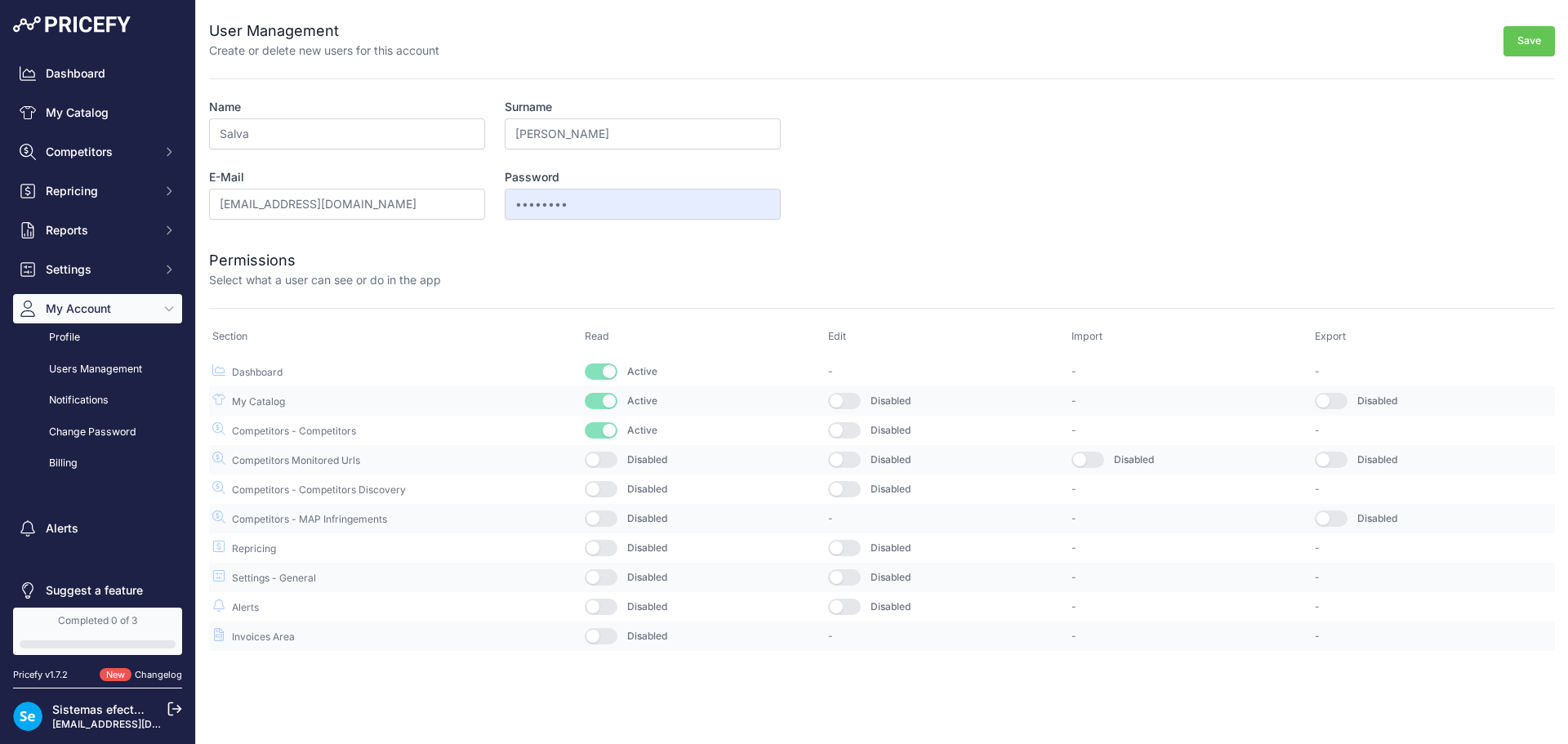
click at [612, 467] on button "button" at bounding box center [601, 460] width 32 height 17
click at [607, 499] on td "Disabled" at bounding box center [704, 489] width 244 height 29
click at [607, 489] on button "button" at bounding box center [601, 490] width 32 height 17
click at [609, 510] on button "button" at bounding box center [601, 519] width 32 height 17
click at [612, 553] on button "button" at bounding box center [601, 548] width 32 height 17
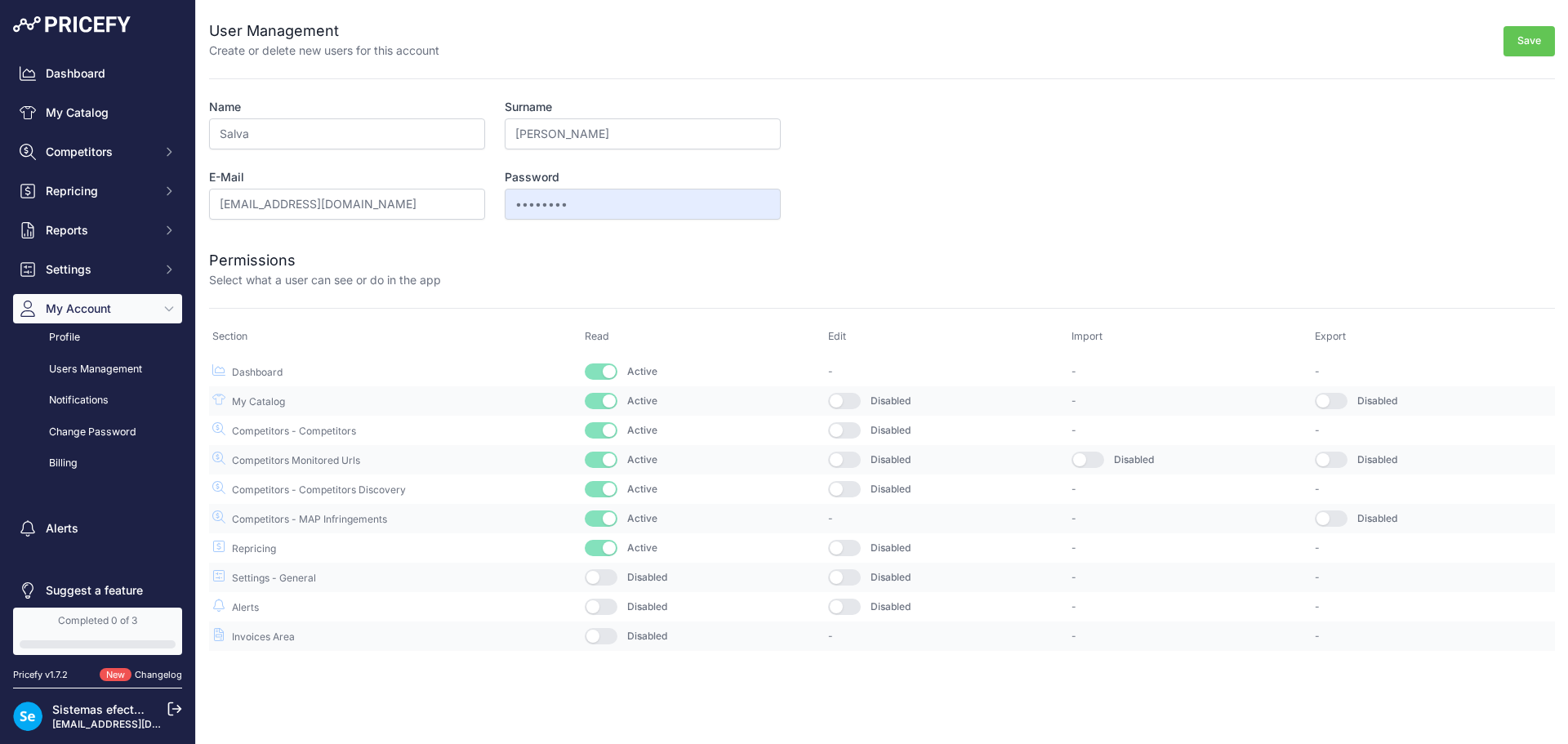
click at [612, 569] on button "button" at bounding box center [601, 577] width 32 height 17
click at [609, 612] on button "button" at bounding box center [601, 606] width 32 height 17
drag, startPoint x: 837, startPoint y: 611, endPoint x: 840, endPoint y: 592, distance: 19.2
click at [837, 611] on button "button" at bounding box center [844, 606] width 32 height 17
drag, startPoint x: 840, startPoint y: 592, endPoint x: 840, endPoint y: 574, distance: 18.0
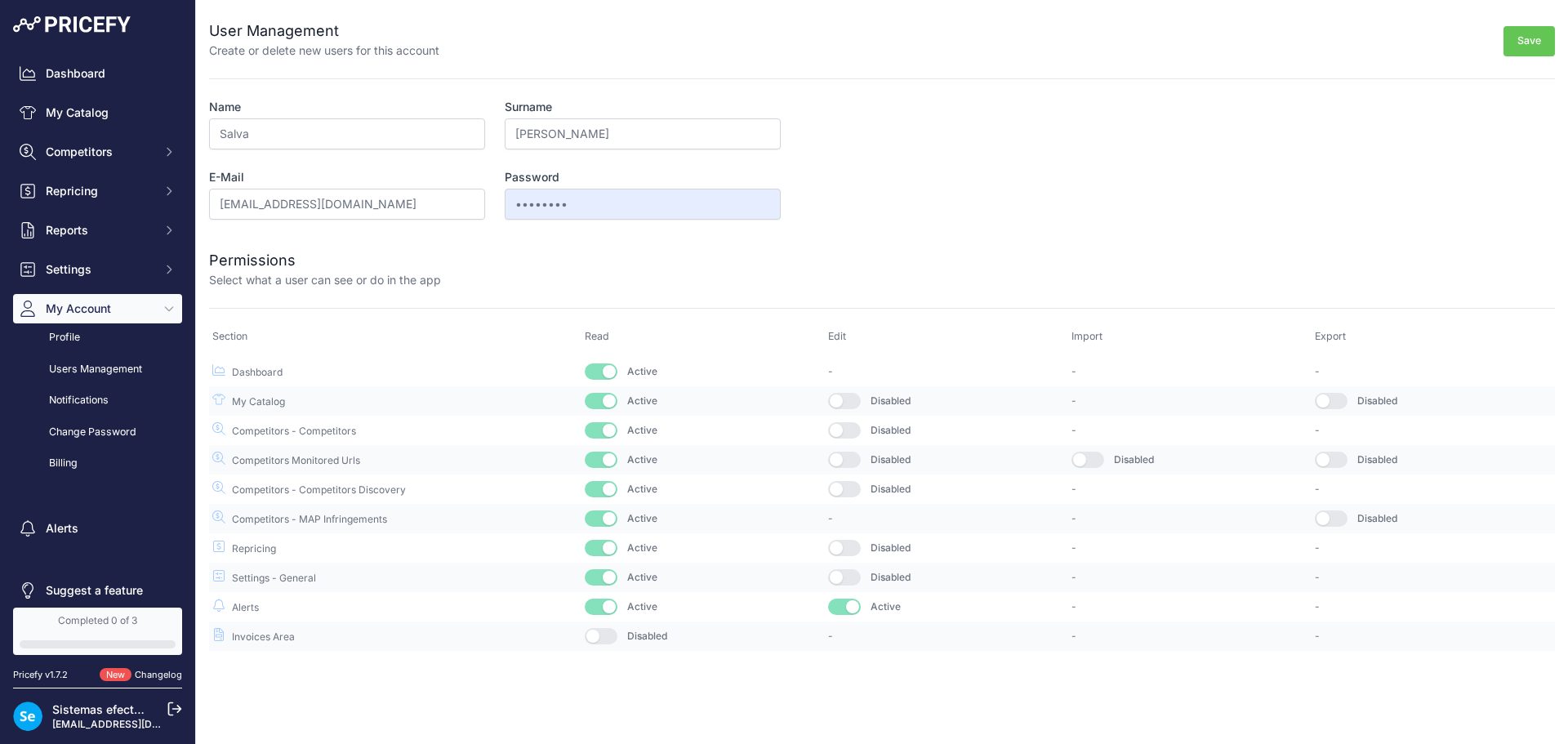
click at [840, 590] on tbody "Dashboard Active - - - - - -" at bounding box center [882, 504] width 1346 height 295
click at [840, 573] on button "button" at bounding box center [844, 577] width 32 height 17
click at [859, 542] on button "button" at bounding box center [844, 548] width 32 height 17
drag, startPoint x: 859, startPoint y: 489, endPoint x: 856, endPoint y: 466, distance: 23.2
click at [859, 486] on button "button" at bounding box center [844, 490] width 32 height 17
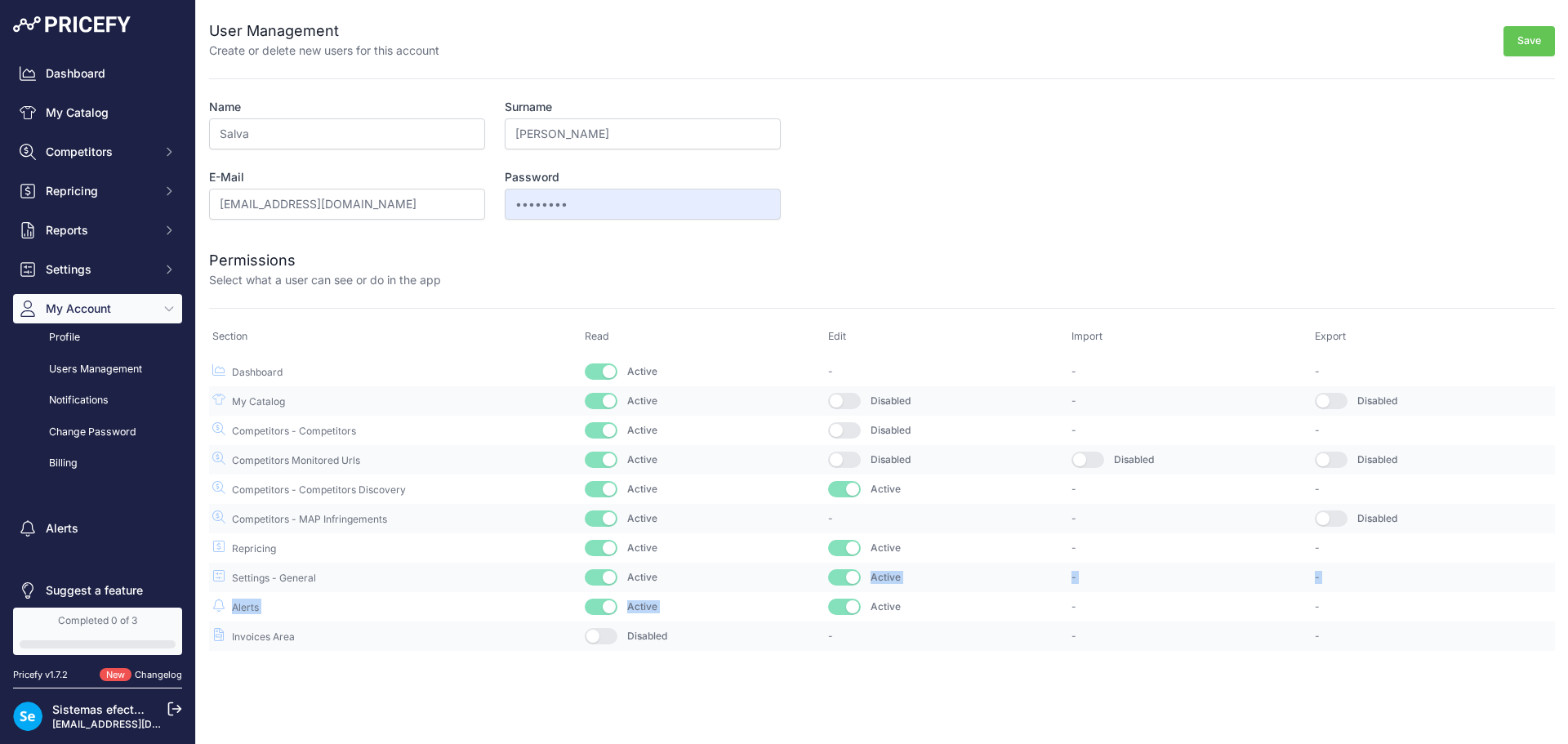
click at [856, 453] on button "button" at bounding box center [844, 460] width 32 height 17
click at [850, 425] on button "button" at bounding box center [844, 431] width 32 height 17
click at [843, 399] on button "button" at bounding box center [844, 401] width 32 height 17
click at [944, 362] on td "-" at bounding box center [946, 371] width 244 height 30
drag, startPoint x: 1088, startPoint y: 459, endPoint x: 1176, endPoint y: 458, distance: 88.0
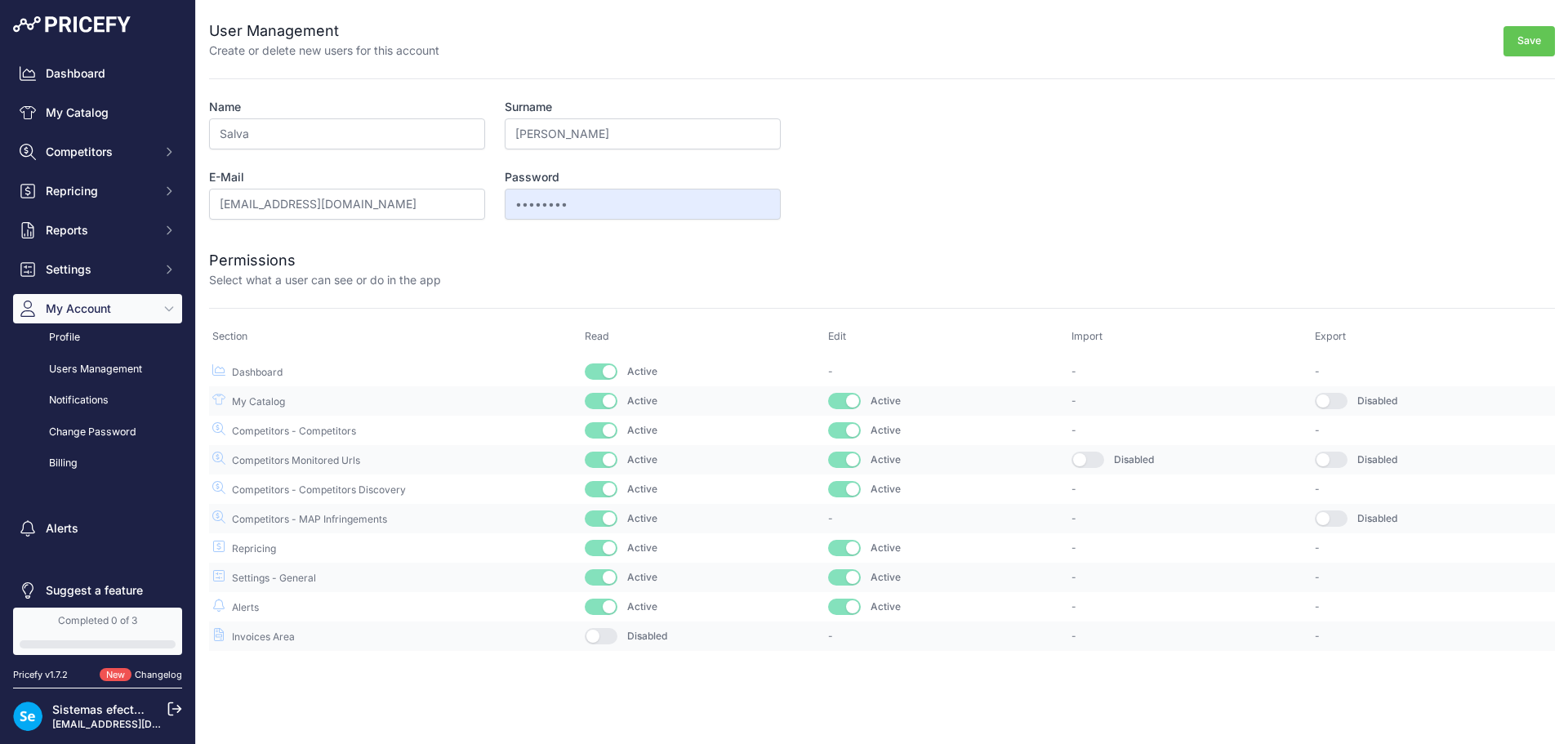
click at [1092, 460] on button "button" at bounding box center [1087, 460] width 32 height 17
drag, startPoint x: 1353, startPoint y: 394, endPoint x: 1343, endPoint y: 403, distance: 13.5
click at [1344, 402] on td "Disabled" at bounding box center [1434, 400] width 244 height 29
click at [1342, 404] on button "button" at bounding box center [1331, 401] width 32 height 17
click at [1334, 457] on button "button" at bounding box center [1331, 460] width 32 height 17
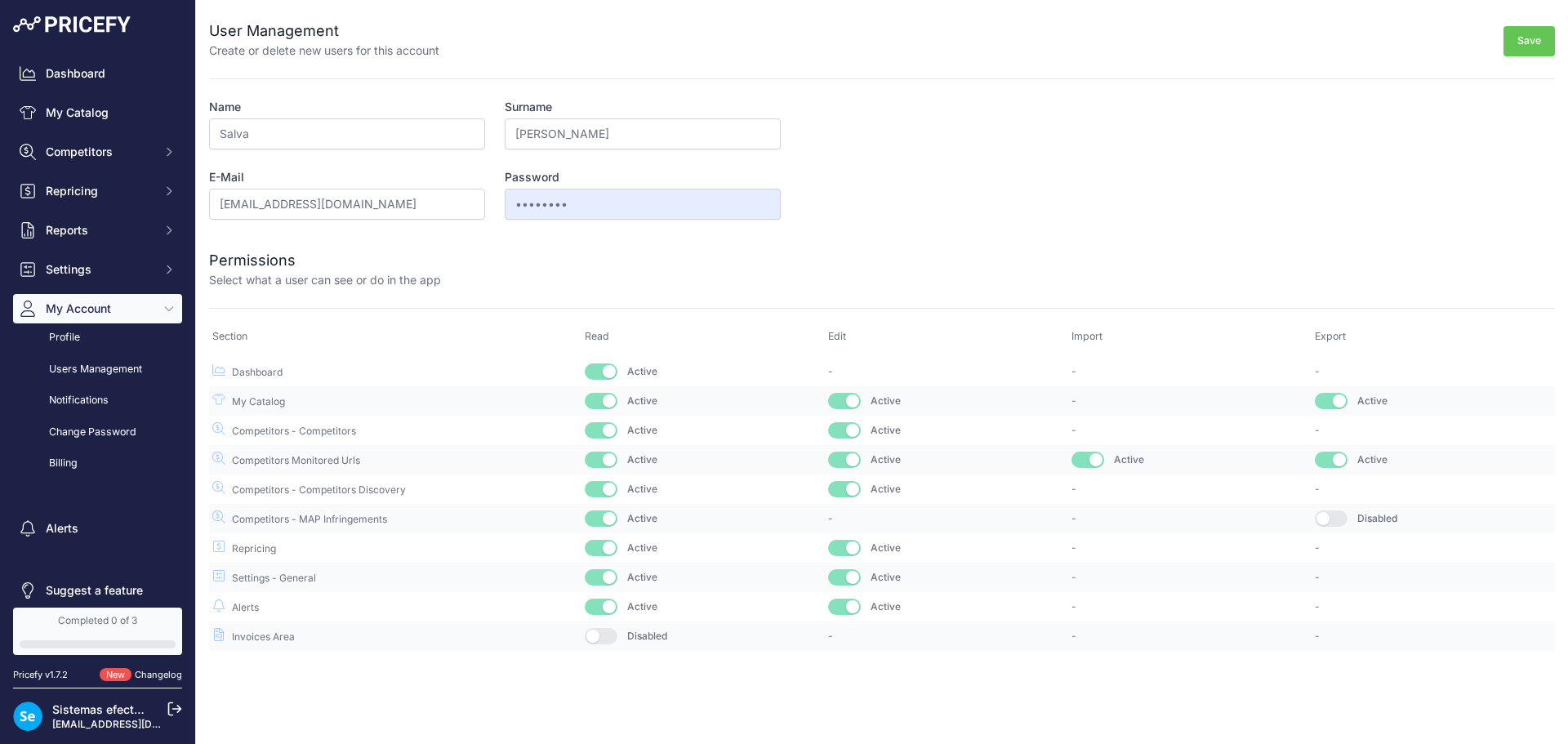
click at [1332, 523] on button "button" at bounding box center [1331, 519] width 32 height 17
click at [1551, 36] on button "Save" at bounding box center [1530, 41] width 51 height 30
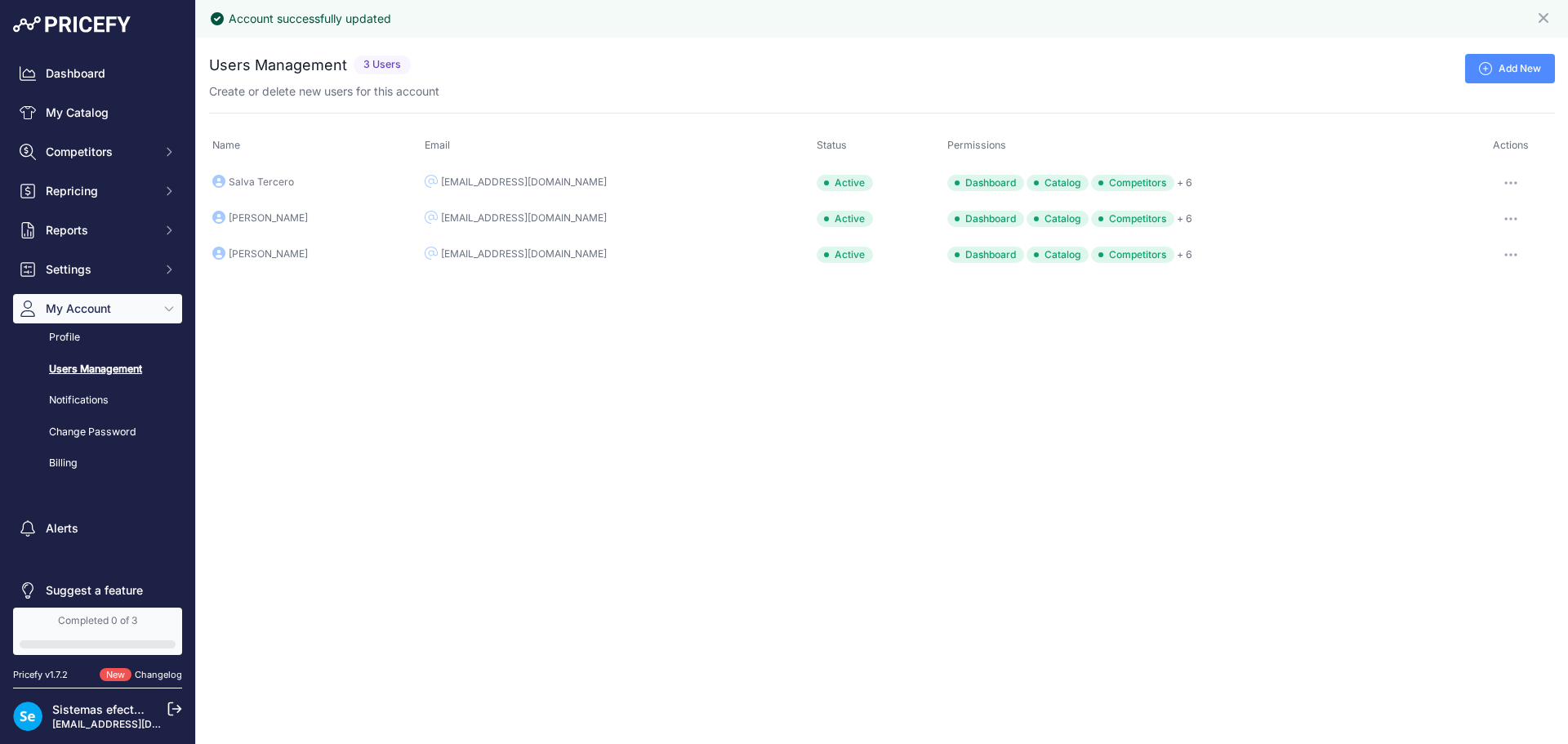
click at [690, 538] on div "Account successfully updated Close You are not connected to the internet." at bounding box center [883, 372] width 1372 height 744
click at [674, 409] on div "Account successfully updated Close You are not connected to the internet." at bounding box center [883, 372] width 1372 height 744
